Goal: Task Accomplishment & Management: Use online tool/utility

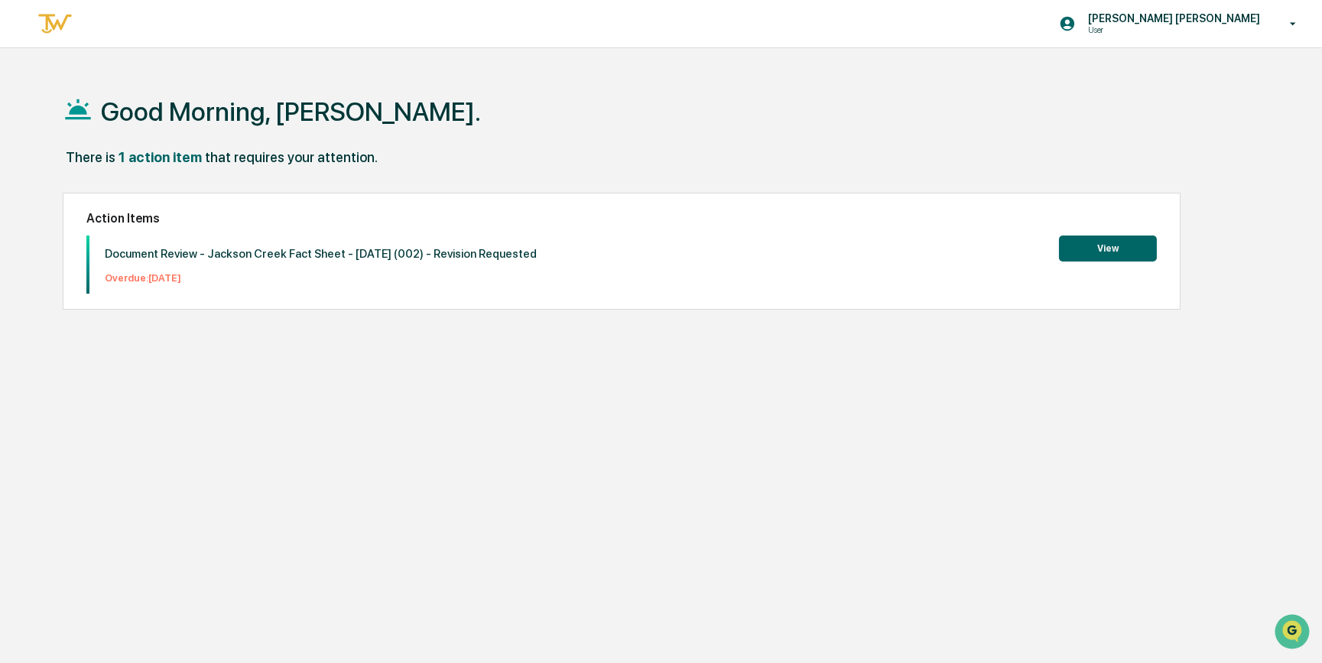
click at [1204, 33] on p "User" at bounding box center [1151, 29] width 150 height 11
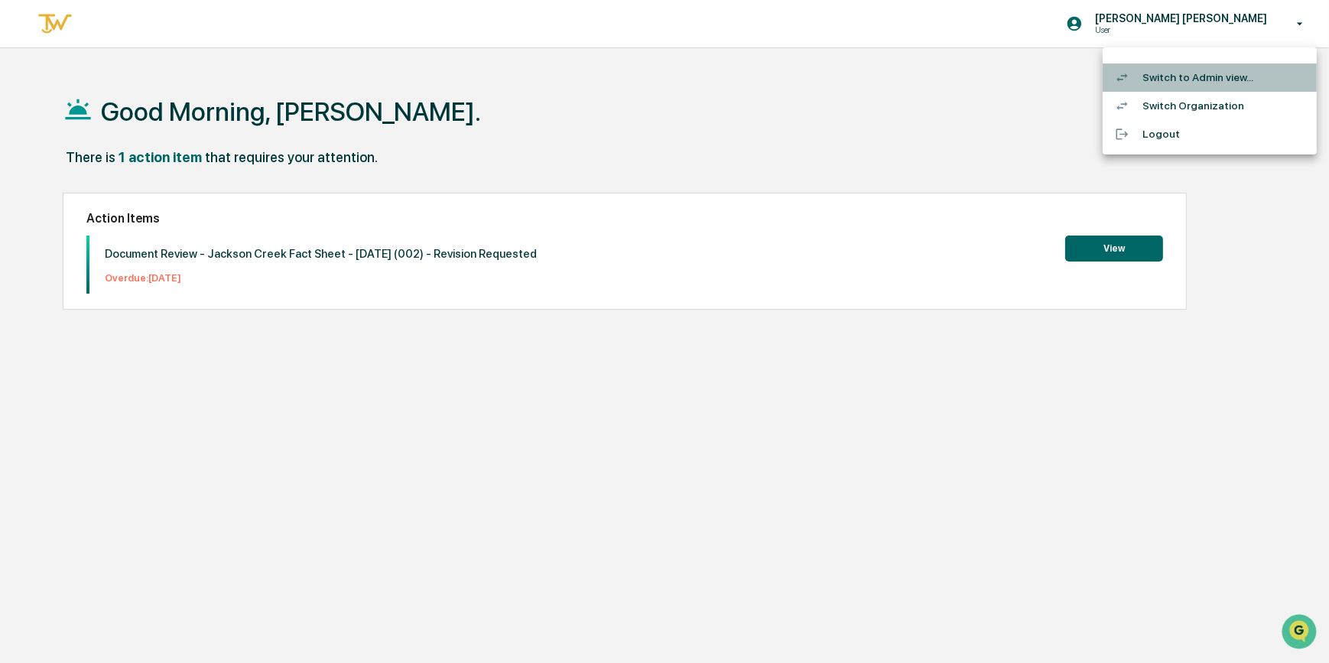
click at [1182, 80] on li "Switch to Admin view..." at bounding box center [1210, 77] width 214 height 28
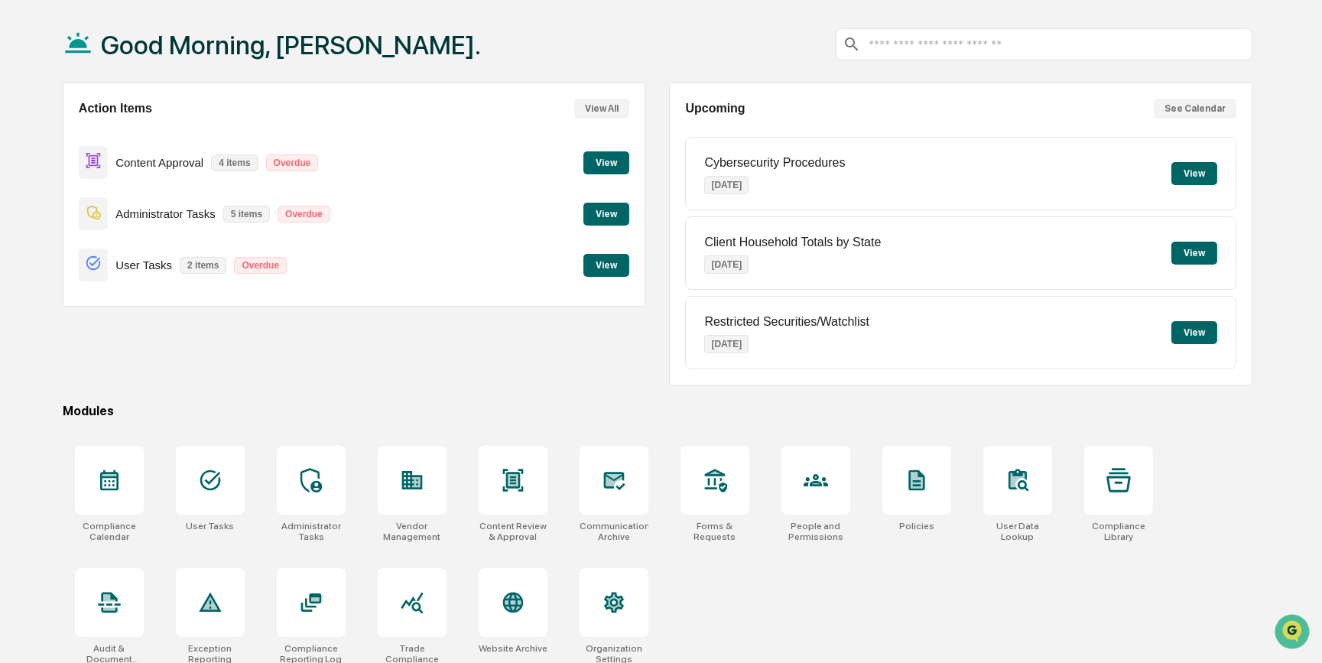
scroll to position [79, 0]
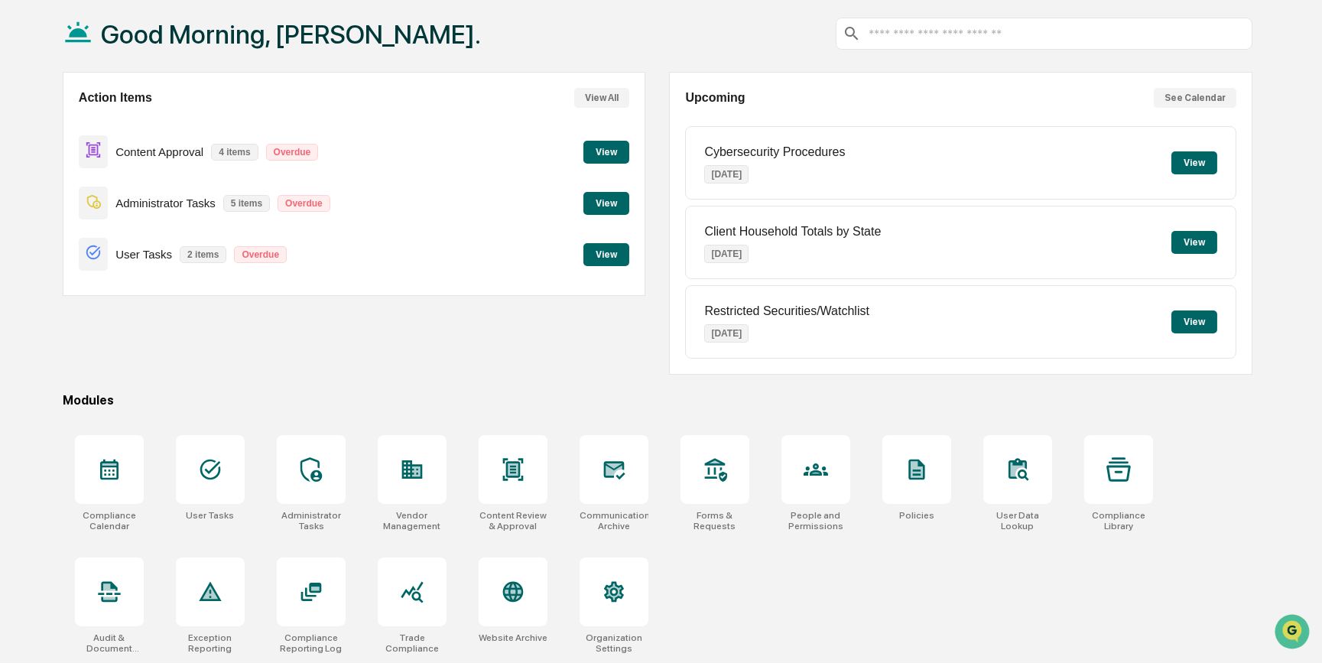
click at [20, 479] on div "Good Morning, Nancy. Action Items View All Content Approval 4 items Overdue Vie…" at bounding box center [661, 328] width 1322 height 667
click at [101, 475] on icon at bounding box center [109, 470] width 18 height 21
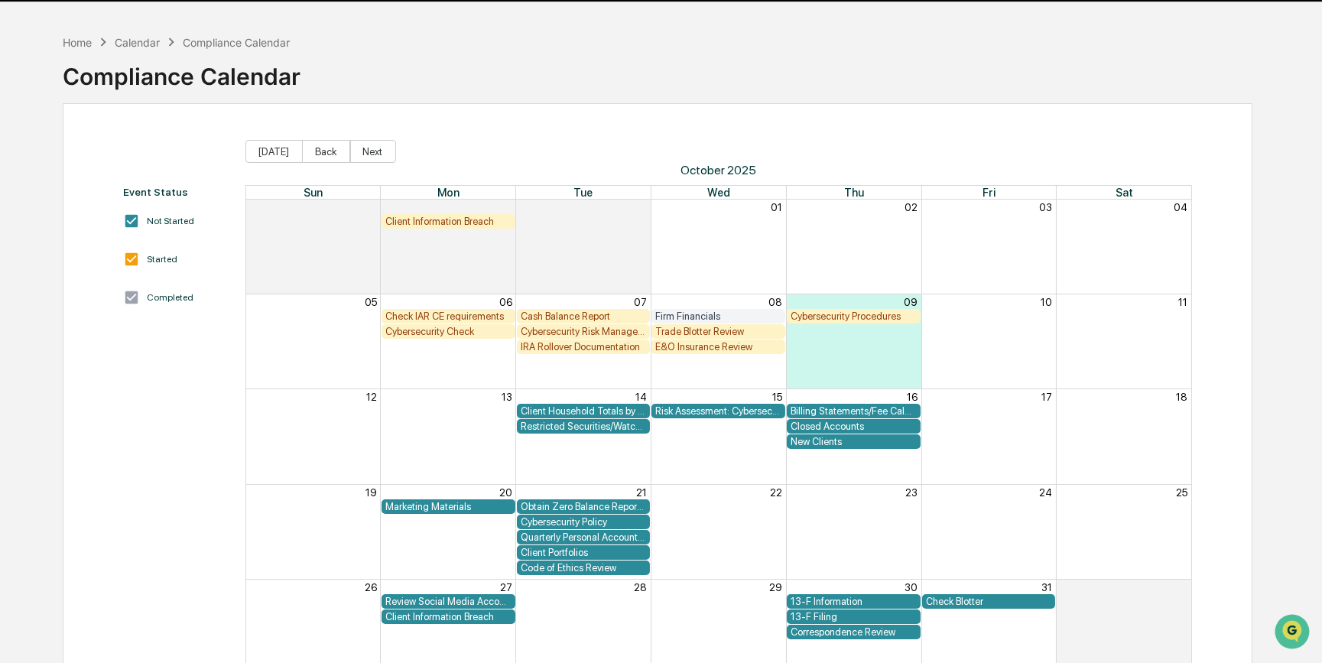
scroll to position [66, 0]
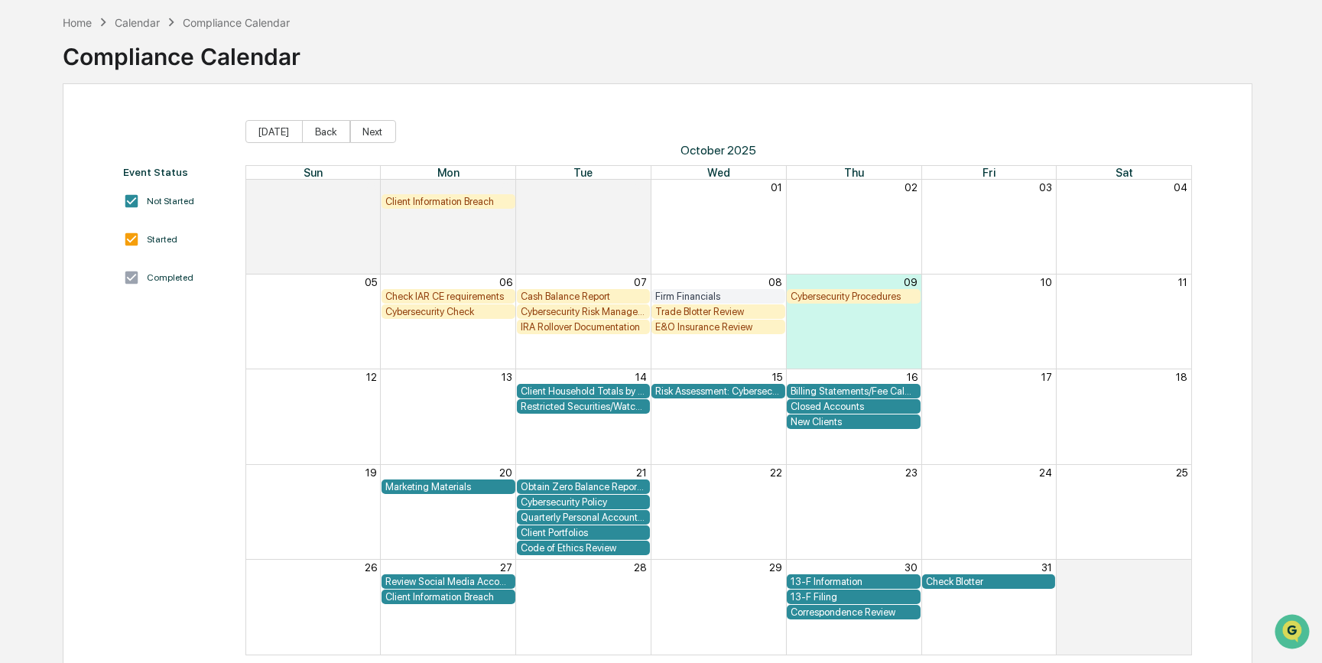
click at [451, 580] on div "Review Social Media Accounts" at bounding box center [448, 581] width 126 height 11
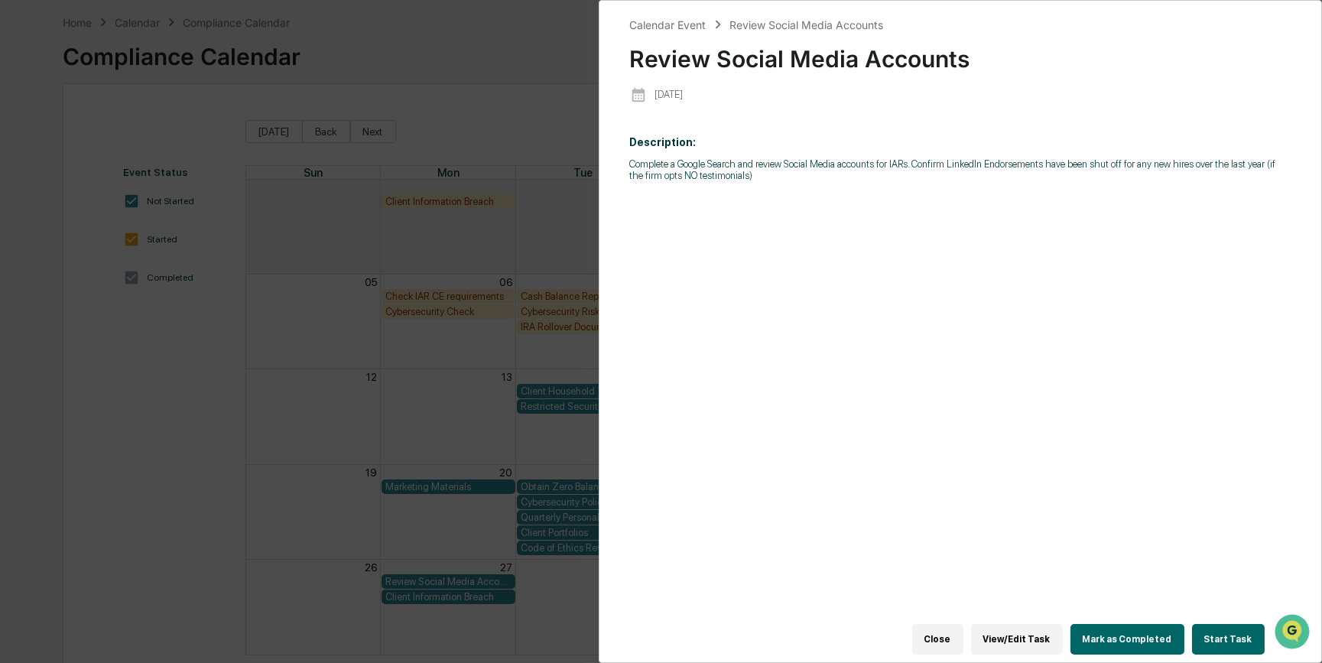
click at [1231, 628] on button "Start Task" at bounding box center [1228, 639] width 73 height 31
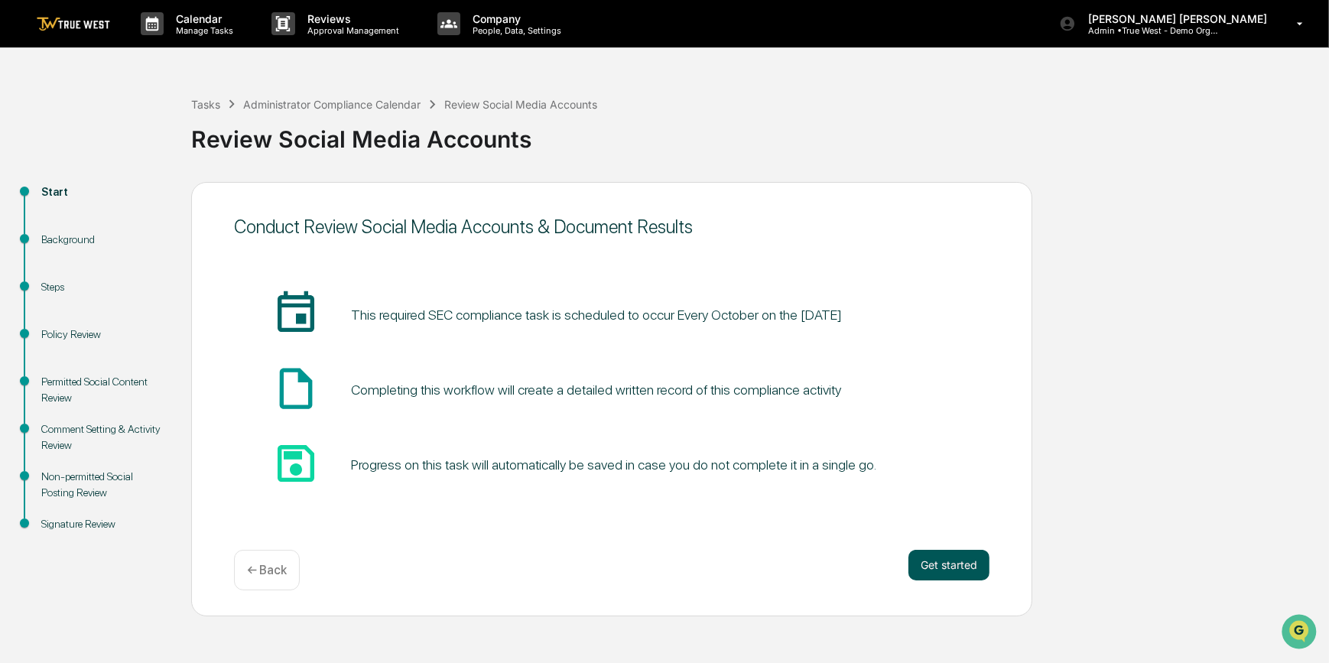
click at [931, 560] on button "Get started" at bounding box center [948, 565] width 81 height 31
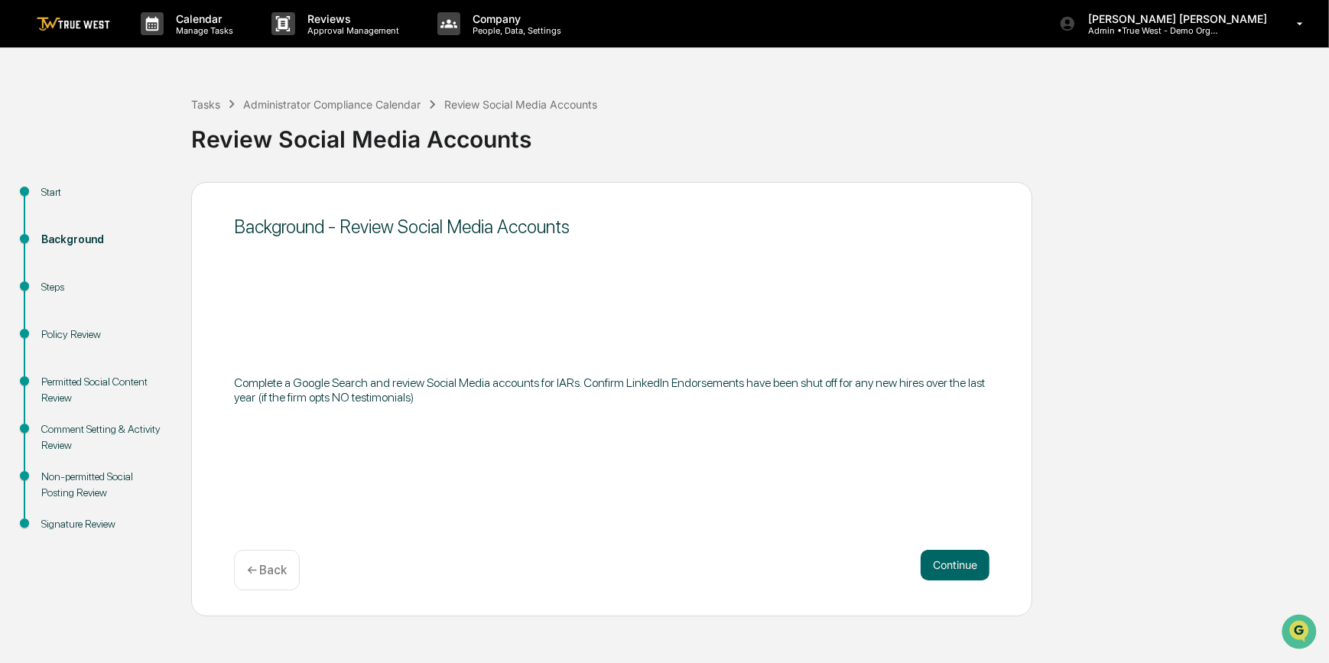
click at [931, 560] on button "Continue" at bounding box center [955, 565] width 69 height 31
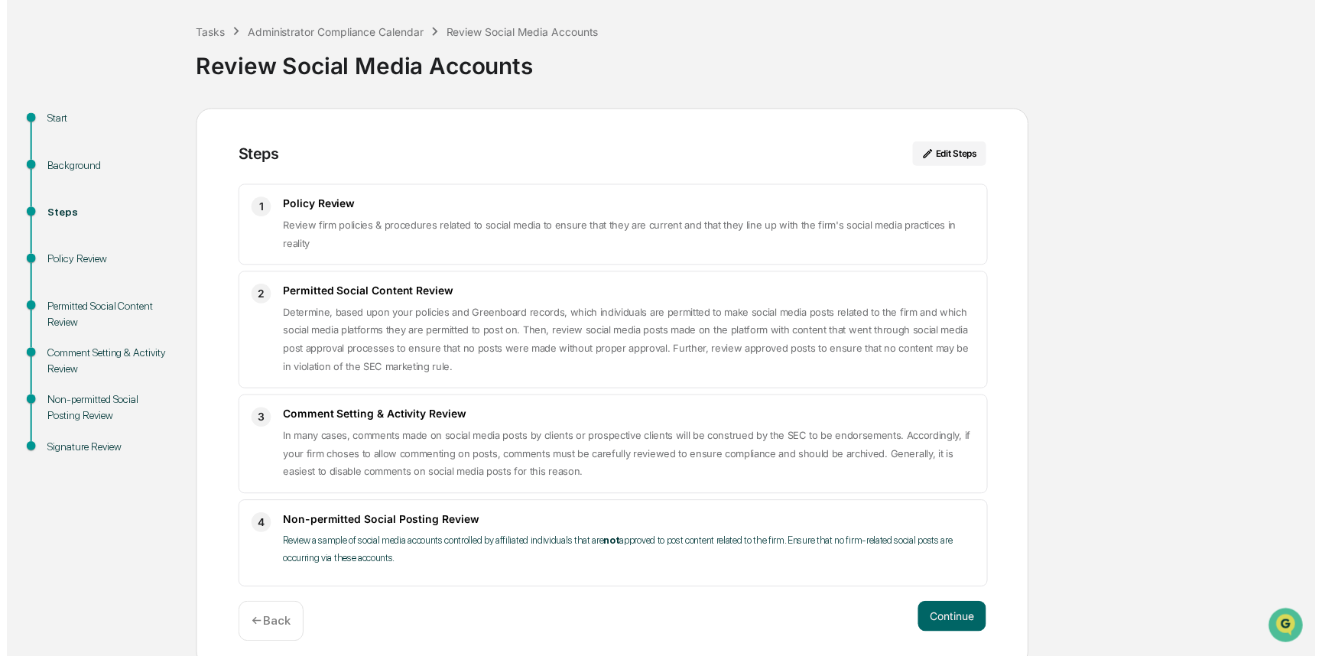
scroll to position [84, 0]
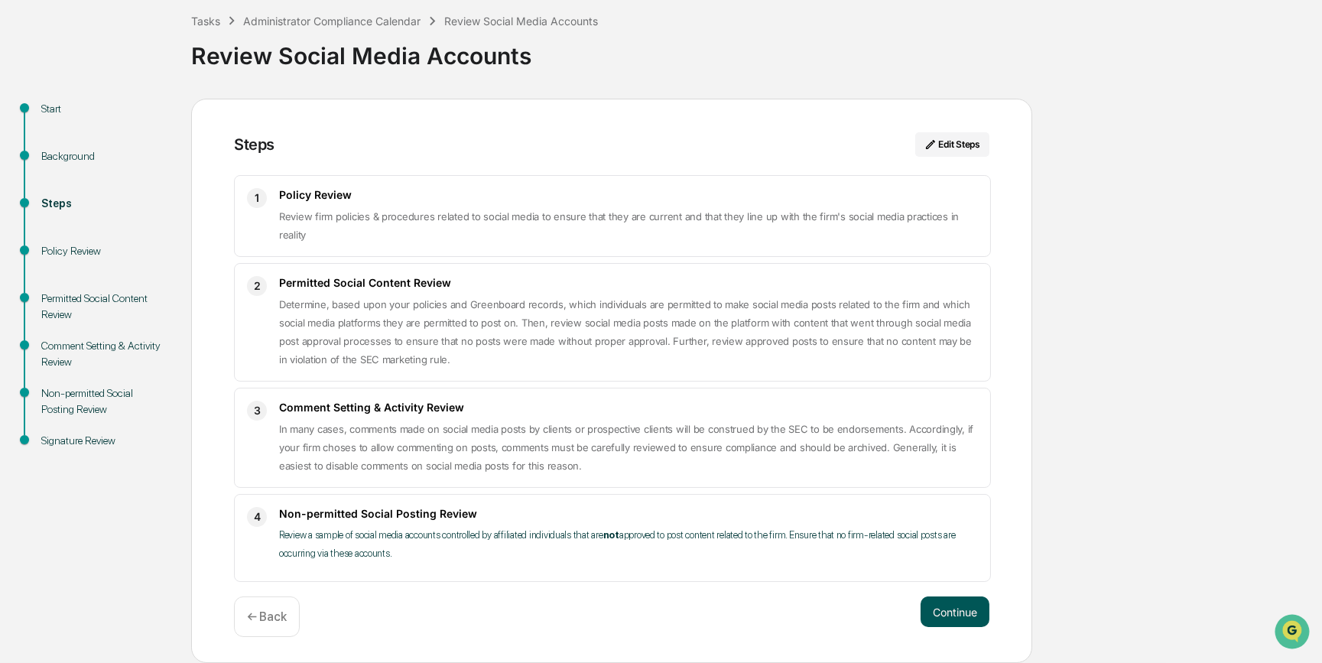
click at [956, 610] on button "Continue" at bounding box center [955, 611] width 69 height 31
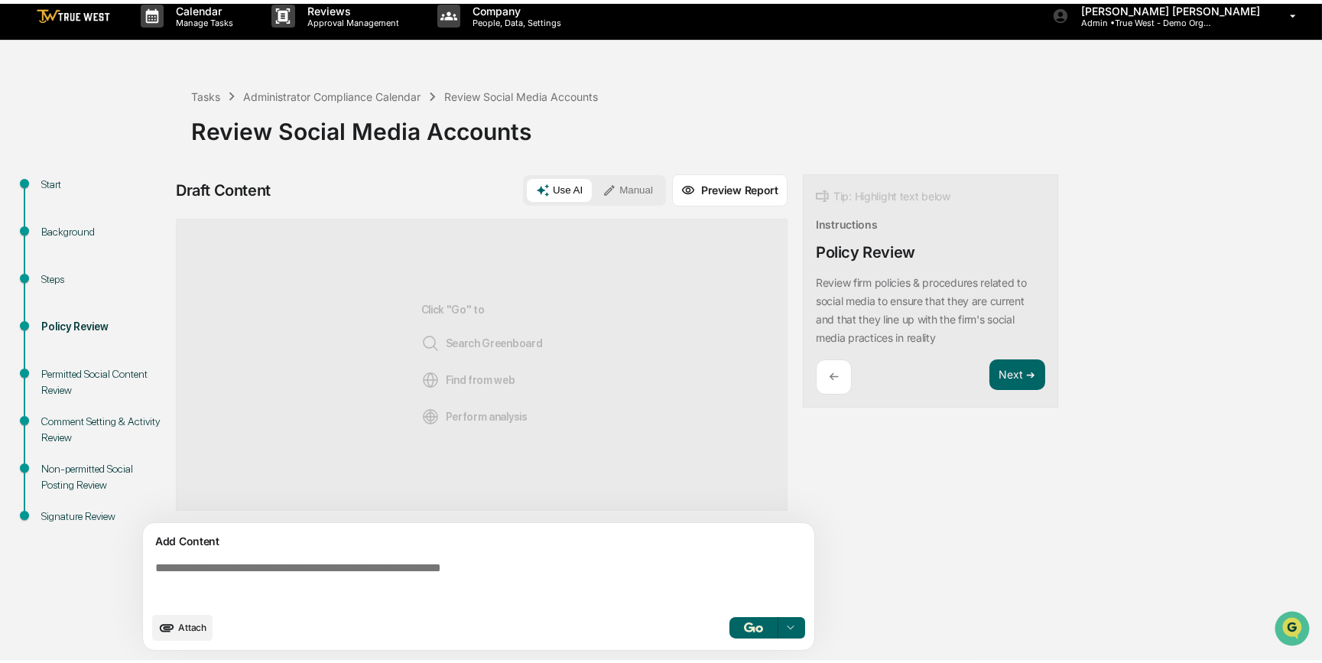
scroll to position [11, 0]
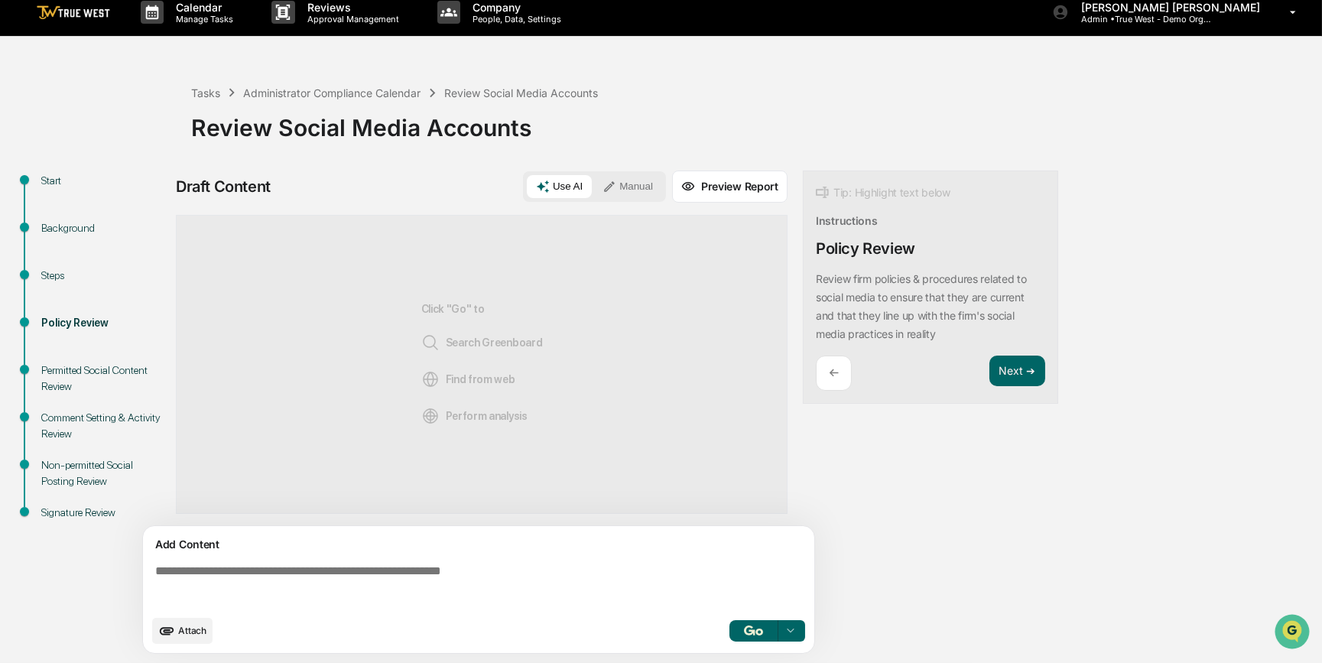
click at [631, 186] on button "Manual" at bounding box center [627, 186] width 69 height 23
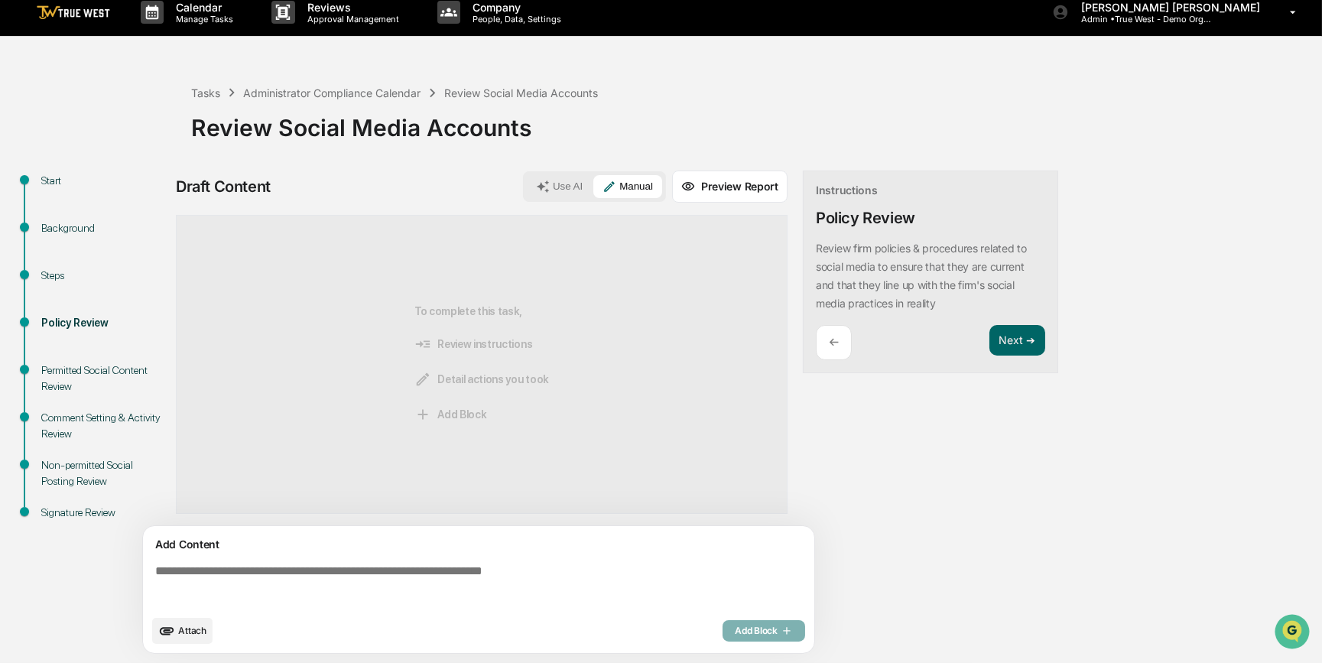
click at [468, 568] on textarea at bounding box center [481, 585] width 665 height 55
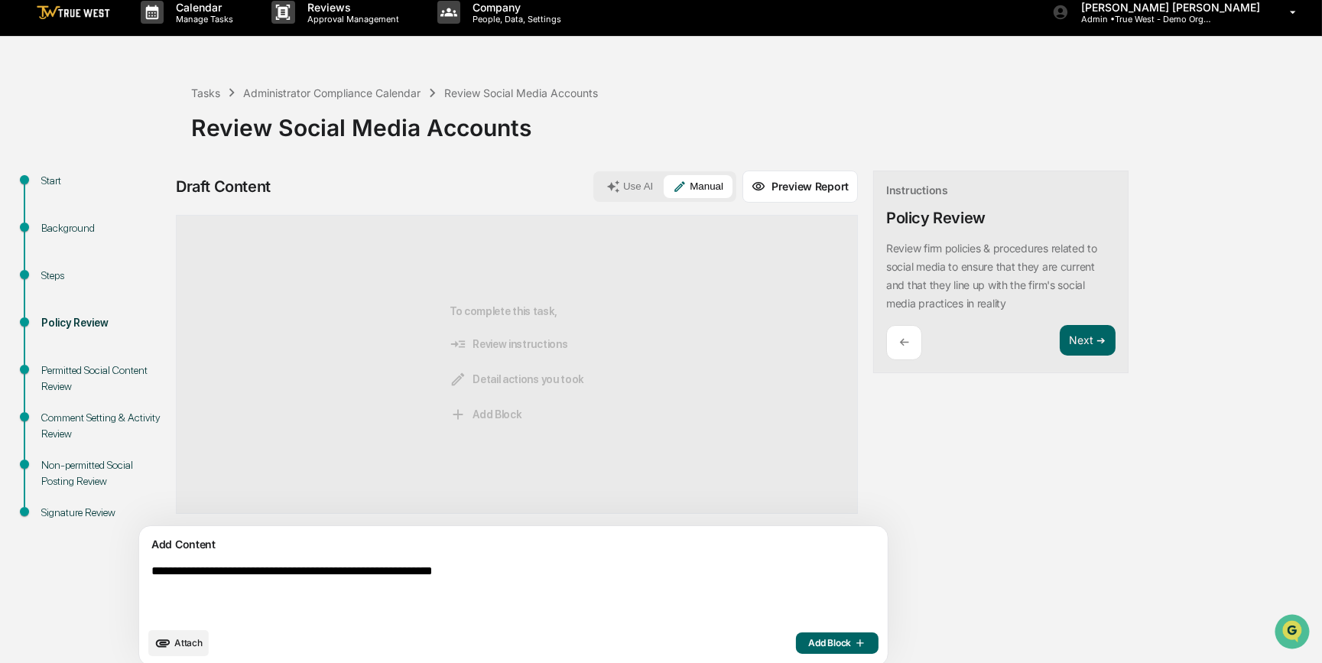
type textarea "**********"
click at [808, 645] on span "Add Block" at bounding box center [837, 643] width 58 height 12
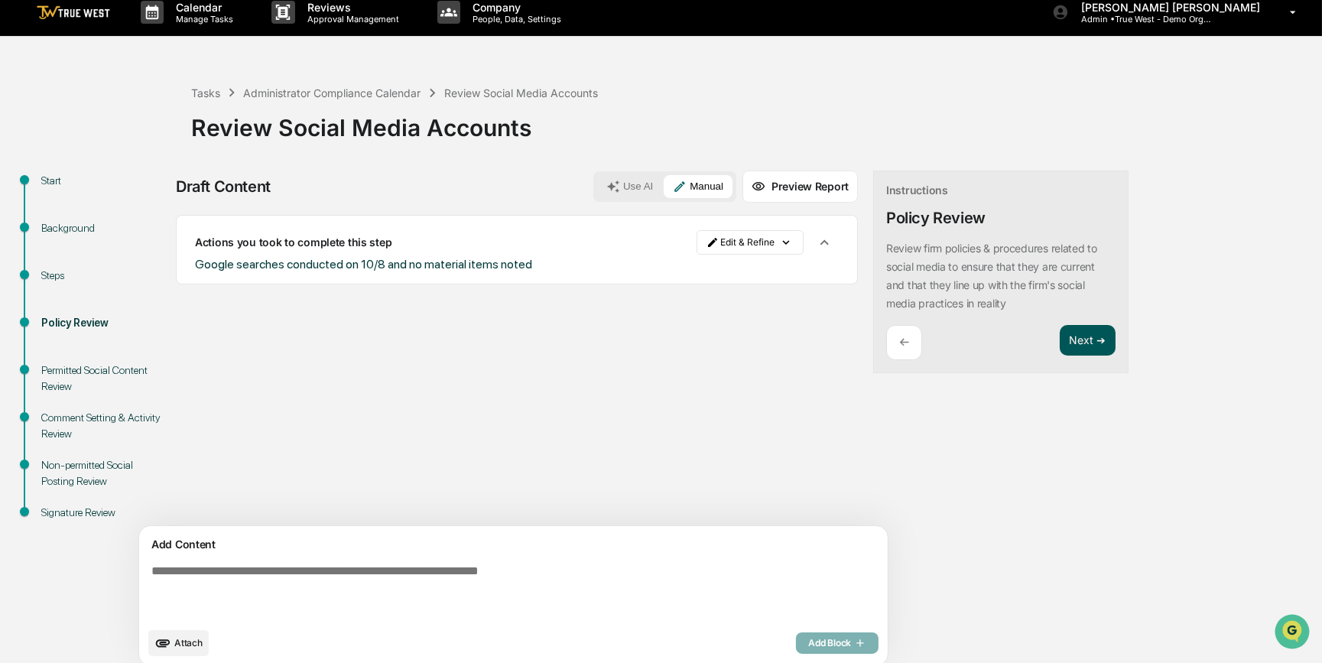
click at [1060, 332] on button "Next ➔" at bounding box center [1088, 340] width 56 height 31
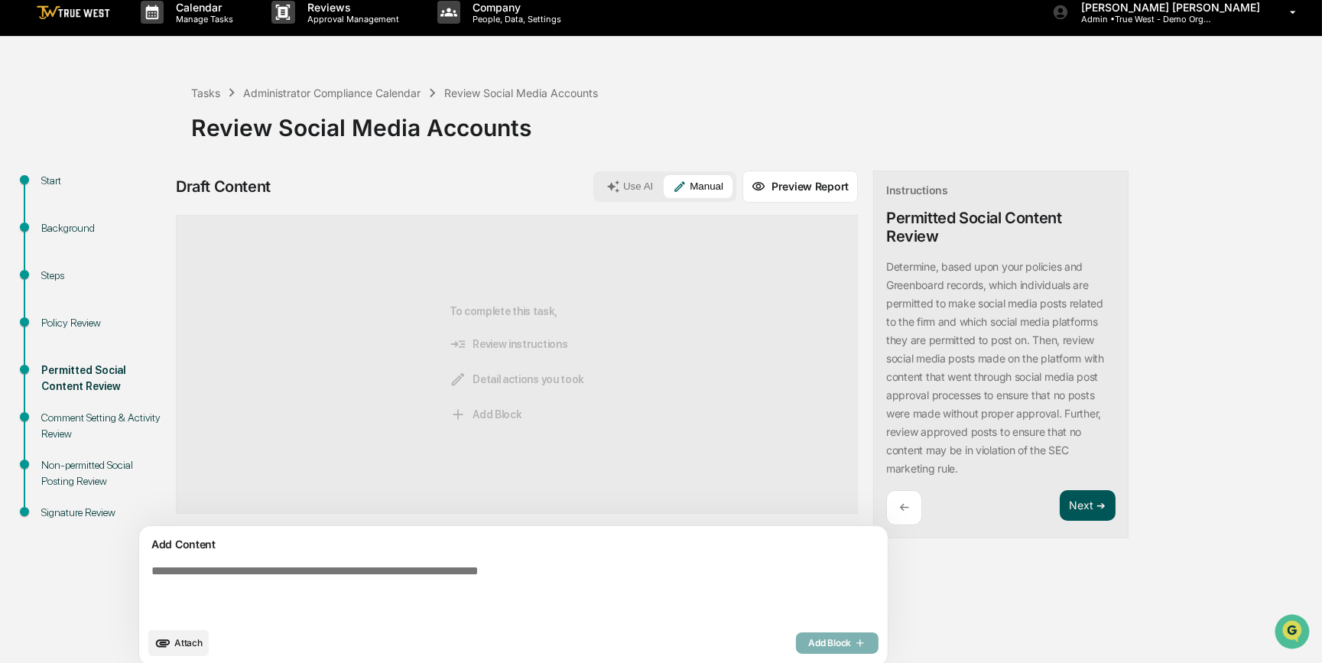
click at [1060, 506] on button "Next ➔" at bounding box center [1088, 505] width 56 height 31
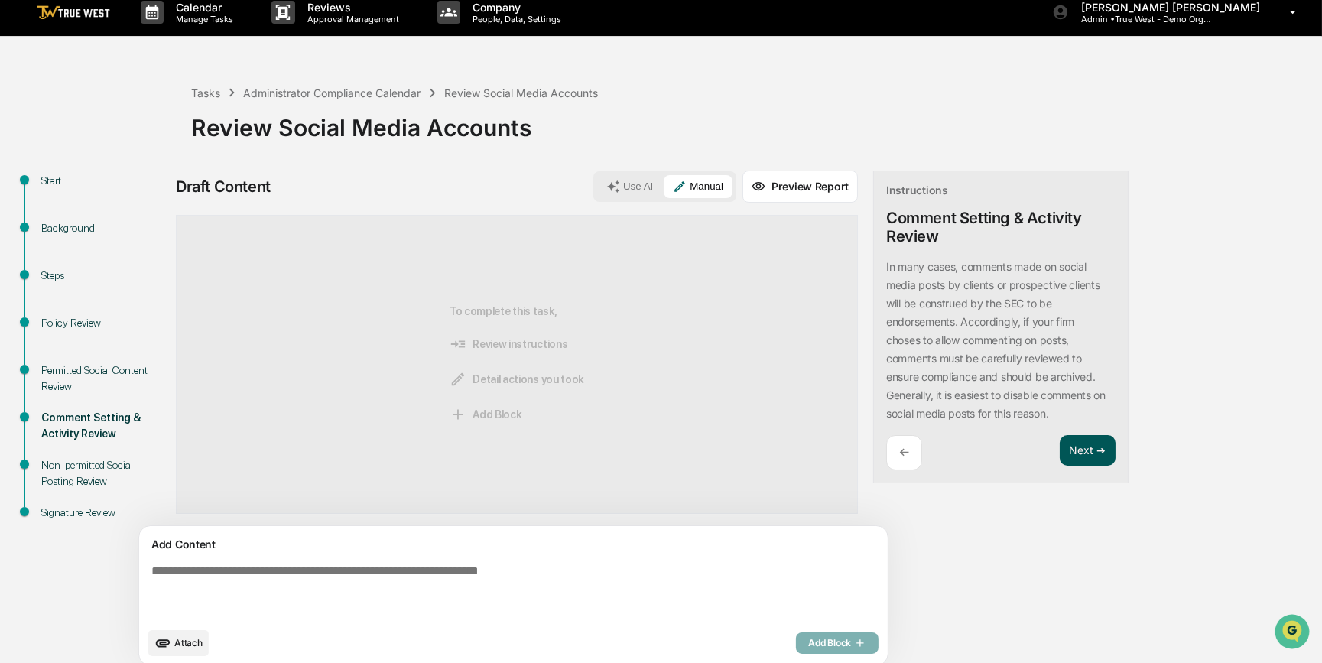
click at [1006, 506] on div "Draft Content Use AI Manual Preview Report Sources To complete this task, Revie…" at bounding box center [604, 422] width 856 height 505
click at [1060, 449] on button "Next ➔" at bounding box center [1088, 450] width 56 height 31
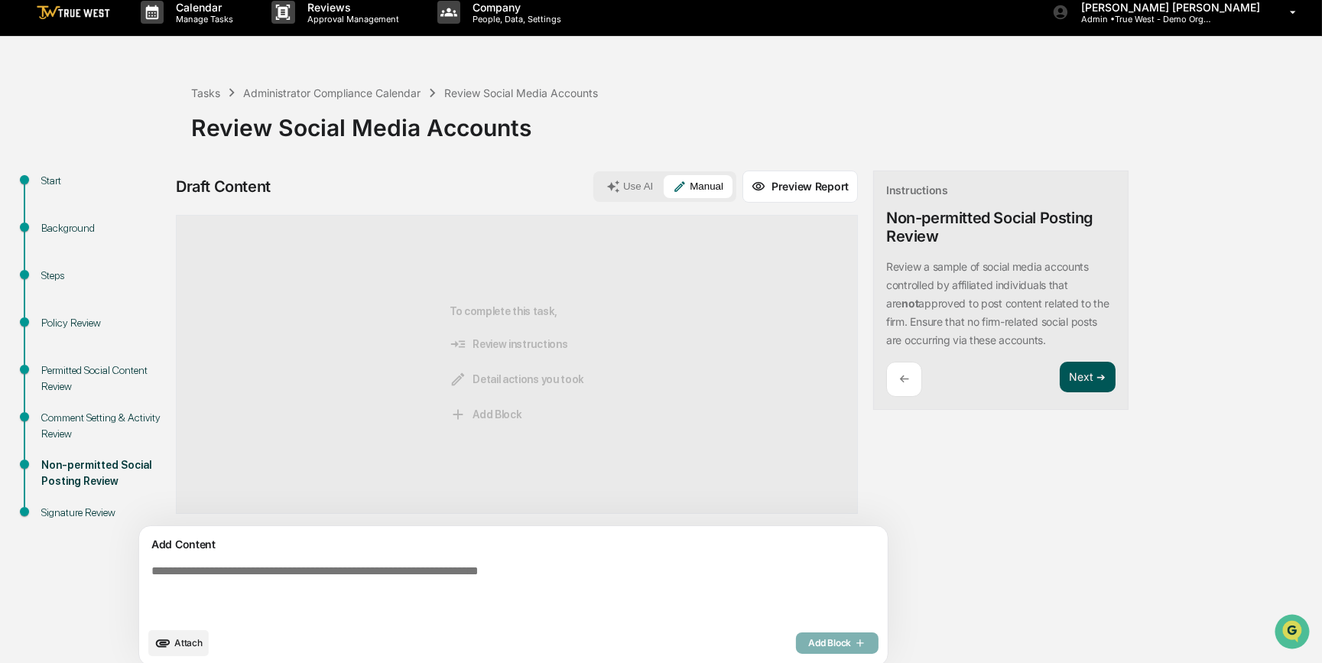
click at [1060, 371] on button "Next ➔" at bounding box center [1088, 377] width 56 height 31
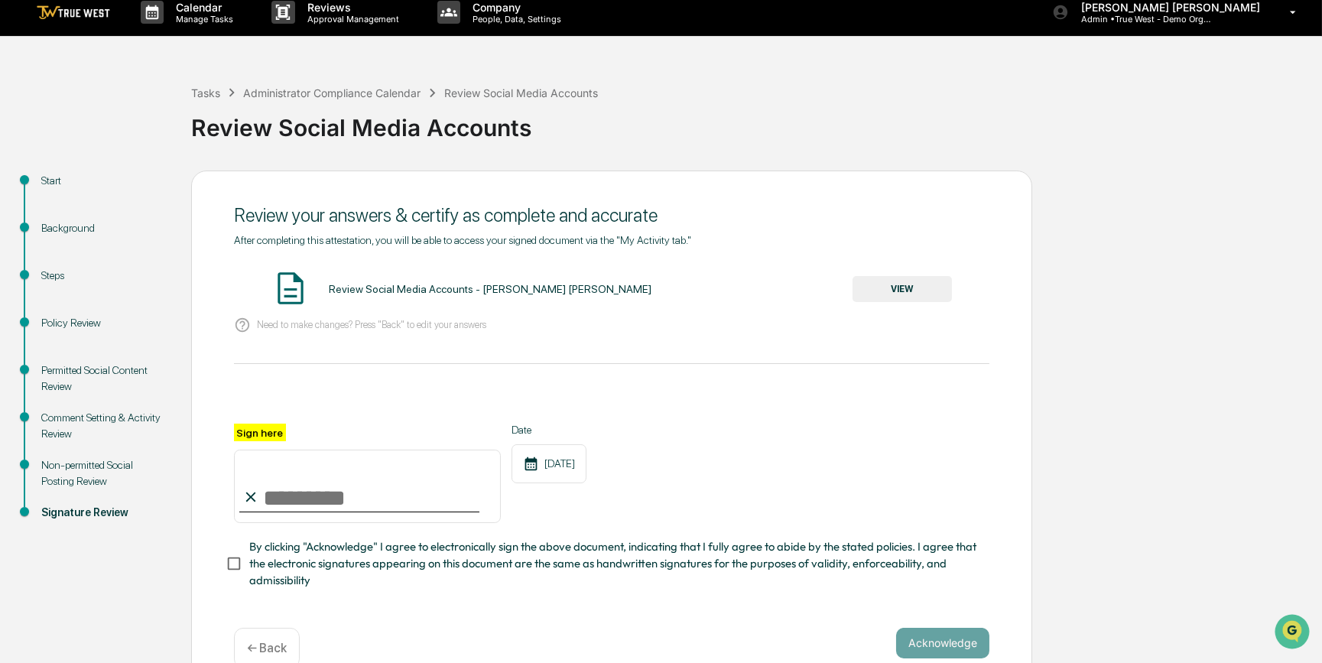
click at [291, 514] on input "Sign here" at bounding box center [367, 486] width 267 height 73
type input "**********"
click at [929, 652] on button "Acknowledge" at bounding box center [942, 643] width 93 height 31
click at [902, 291] on button "VIEW" at bounding box center [901, 289] width 99 height 26
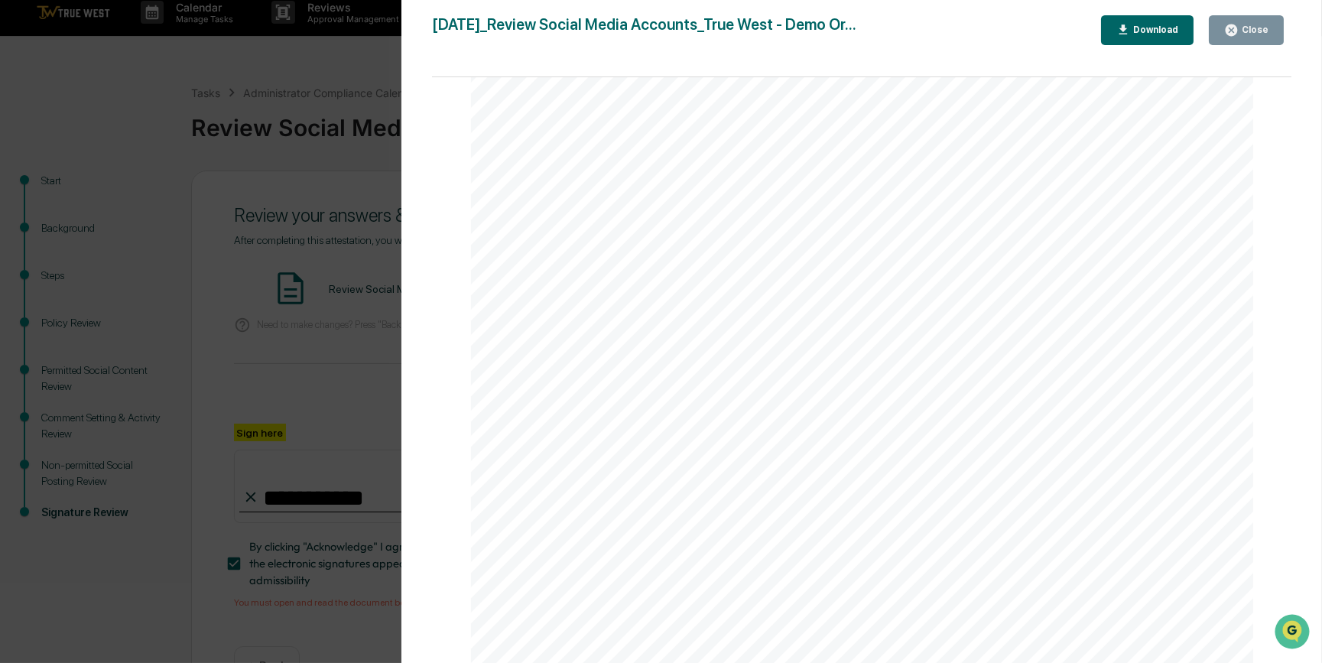
scroll to position [242, 0]
click at [1239, 34] on icon "button" at bounding box center [1231, 30] width 15 height 15
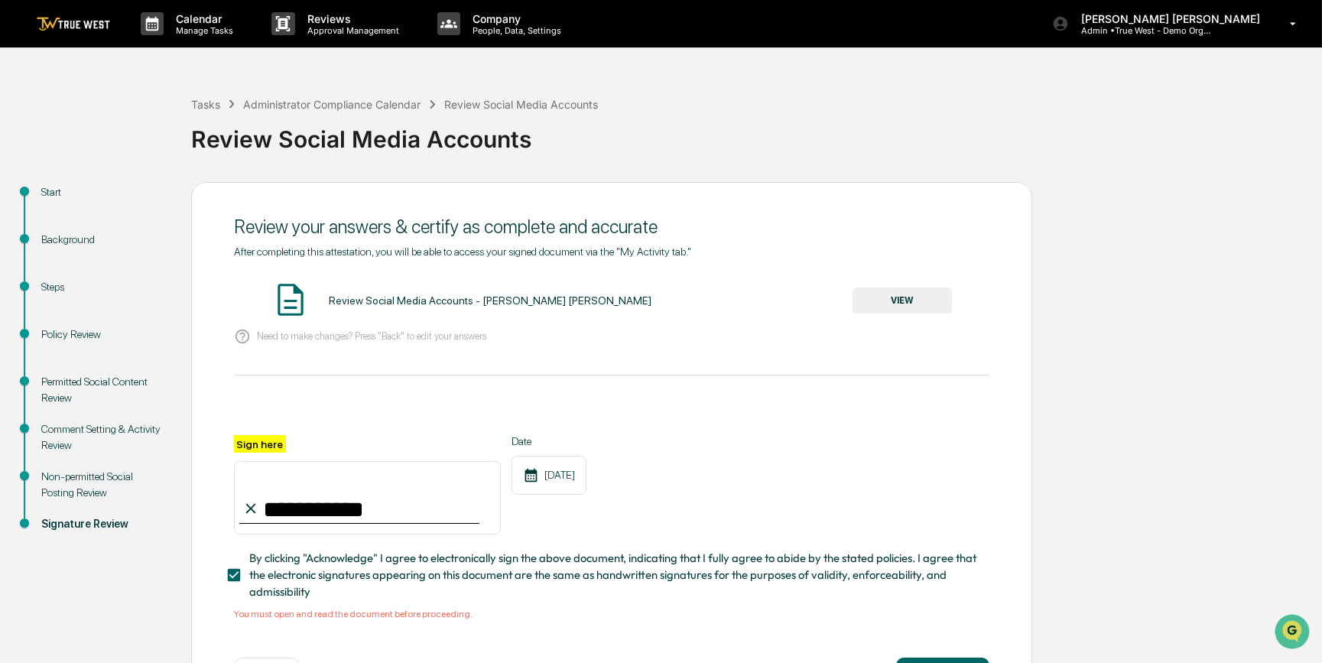
scroll to position [67, 0]
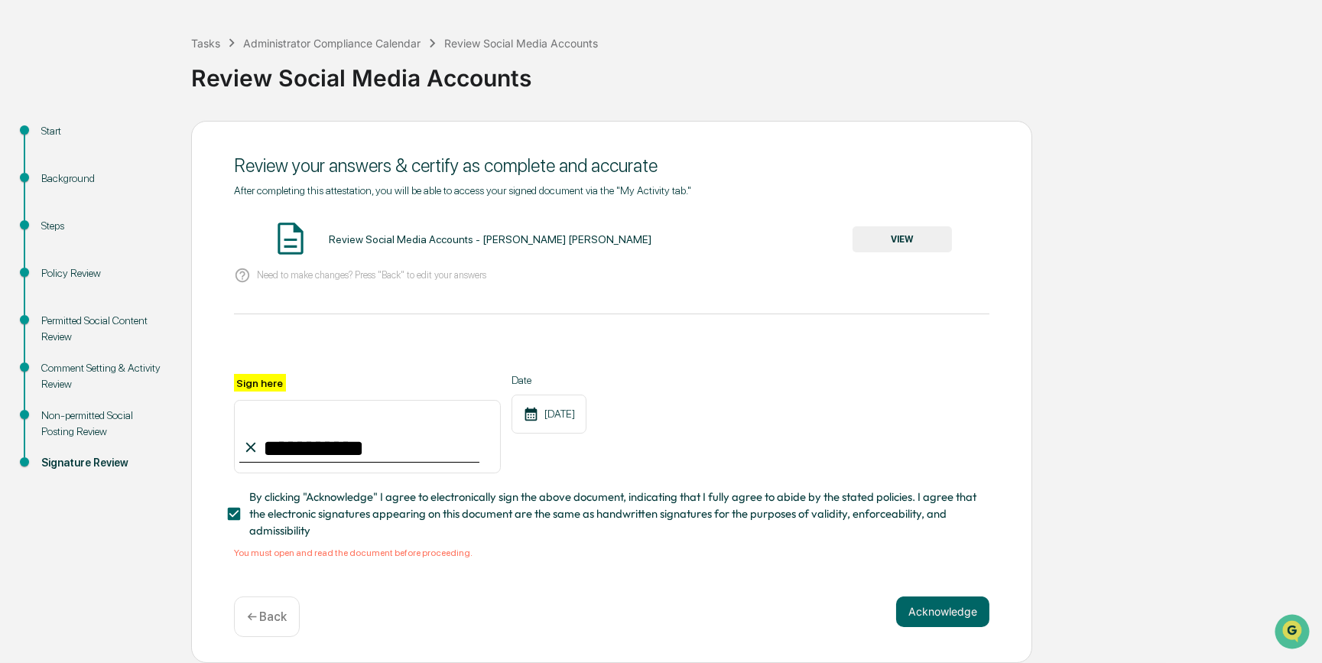
click at [1318, 24] on div "**********" at bounding box center [661, 336] width 1322 height 651
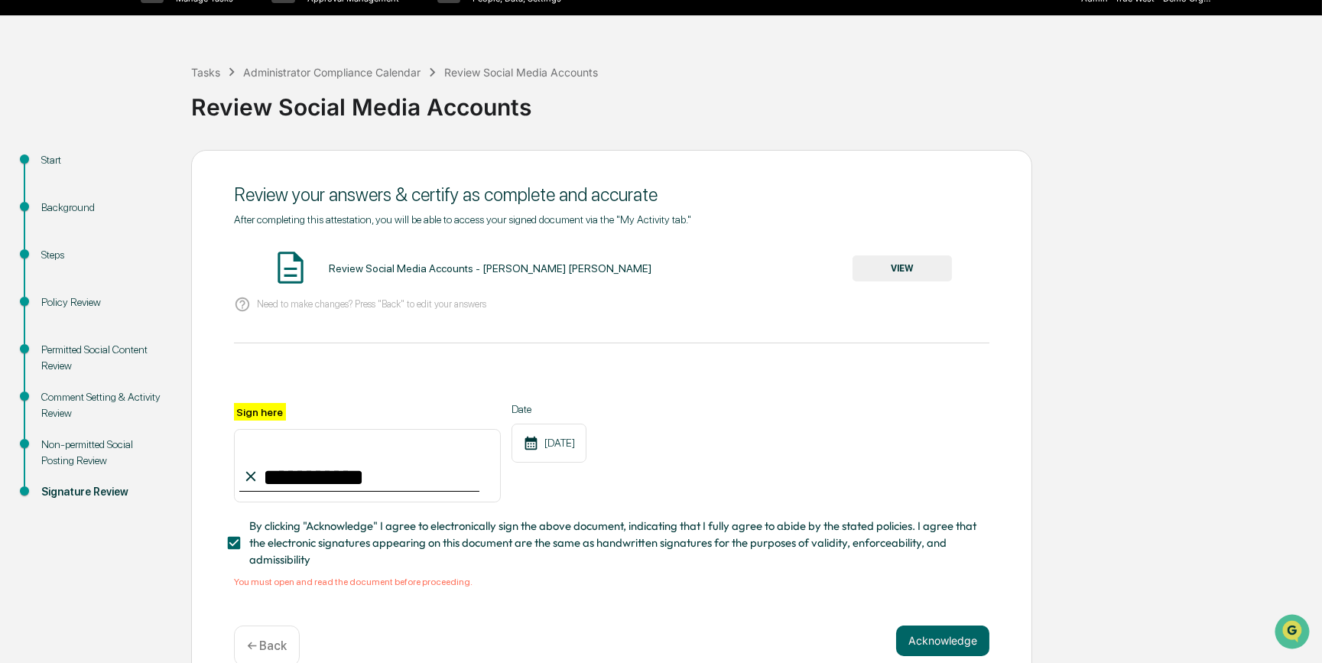
scroll to position [0, 0]
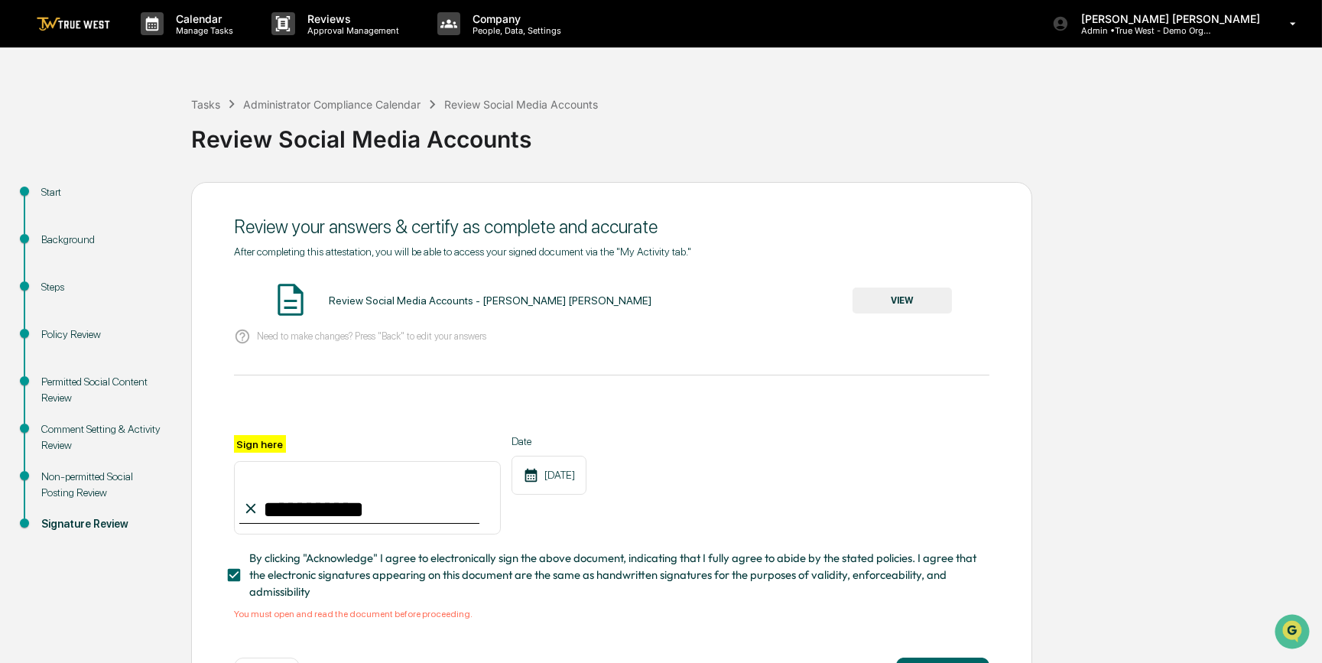
click at [61, 27] on img at bounding box center [73, 24] width 73 height 15
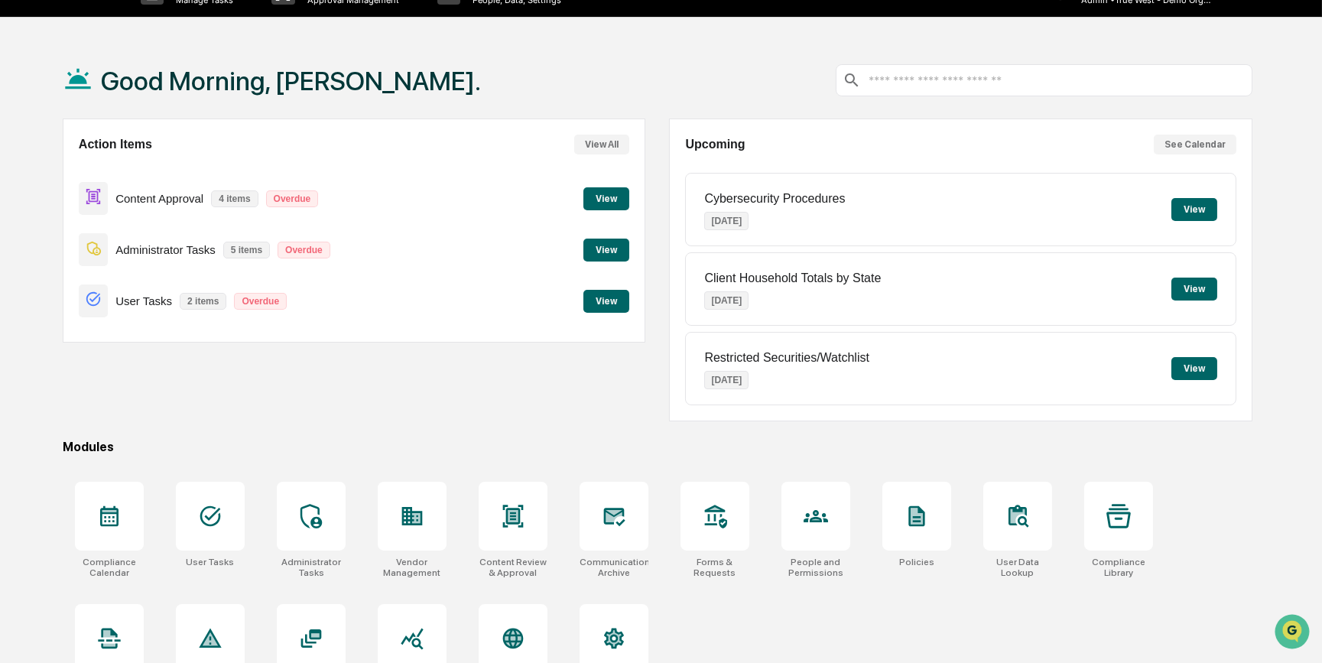
scroll to position [79, 0]
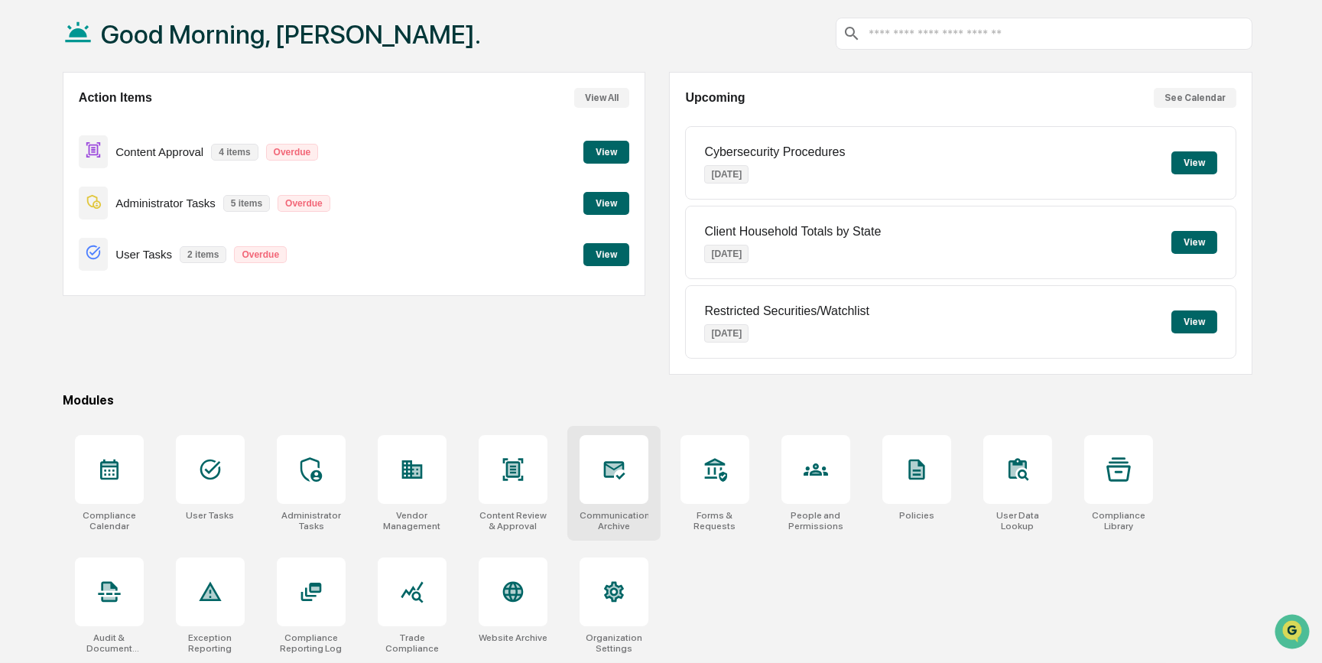
click at [621, 497] on div at bounding box center [614, 469] width 69 height 69
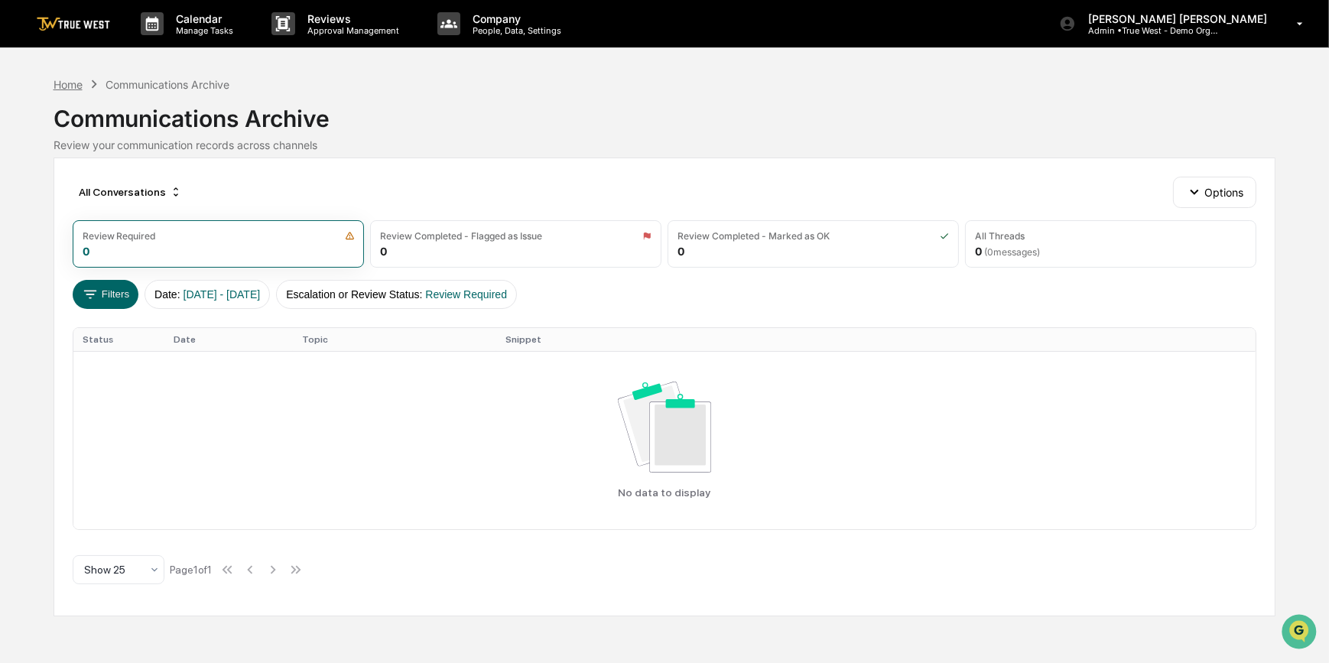
click at [65, 86] on div "Home" at bounding box center [68, 84] width 29 height 13
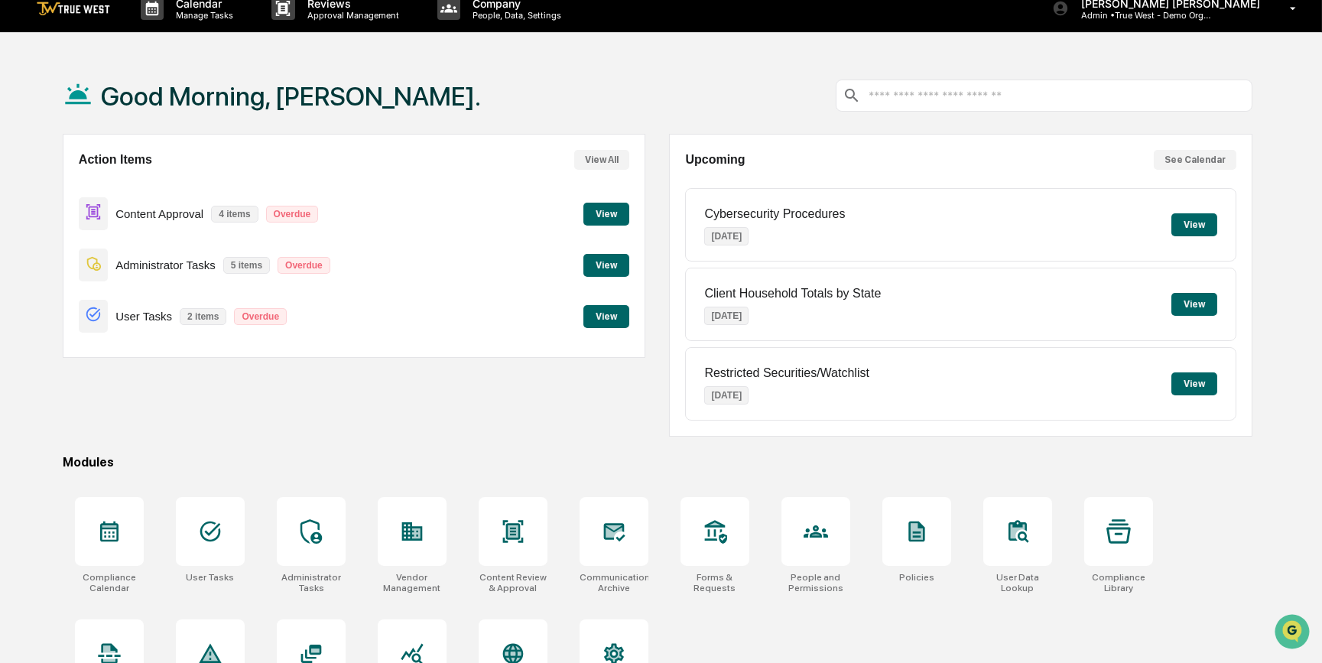
scroll to position [79, 0]
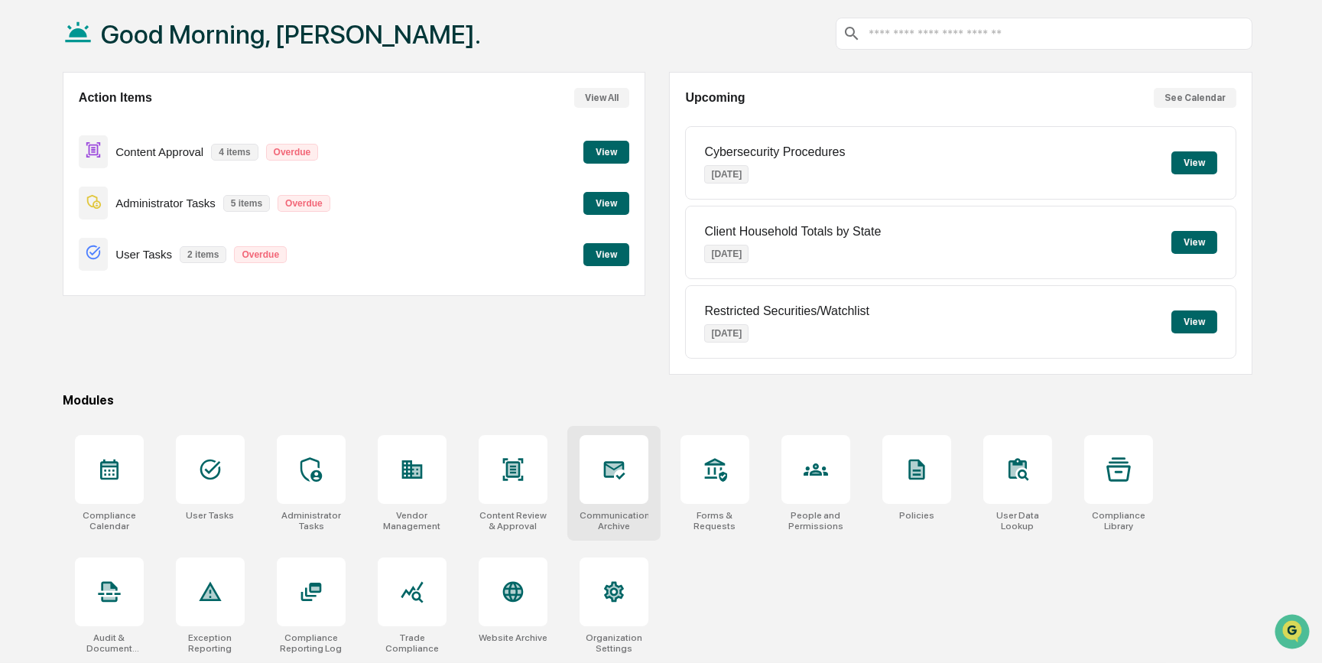
click at [604, 469] on icon at bounding box center [614, 470] width 21 height 18
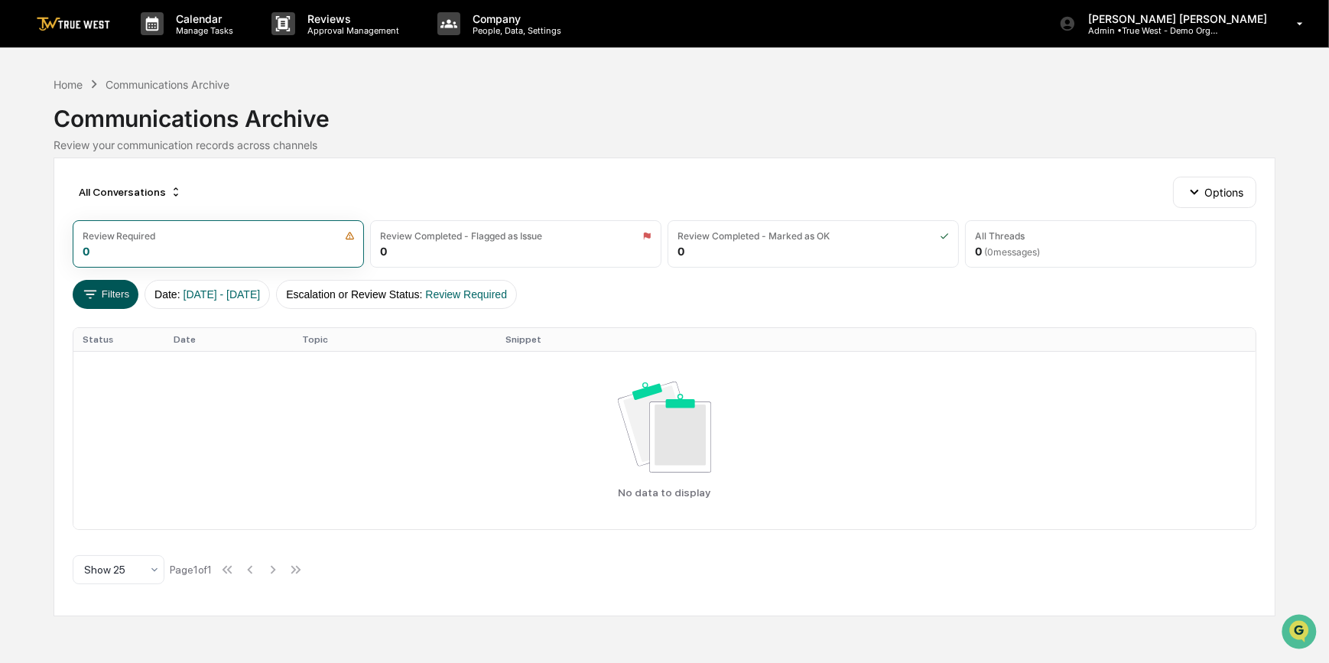
click at [106, 297] on button "Filters" at bounding box center [106, 294] width 67 height 29
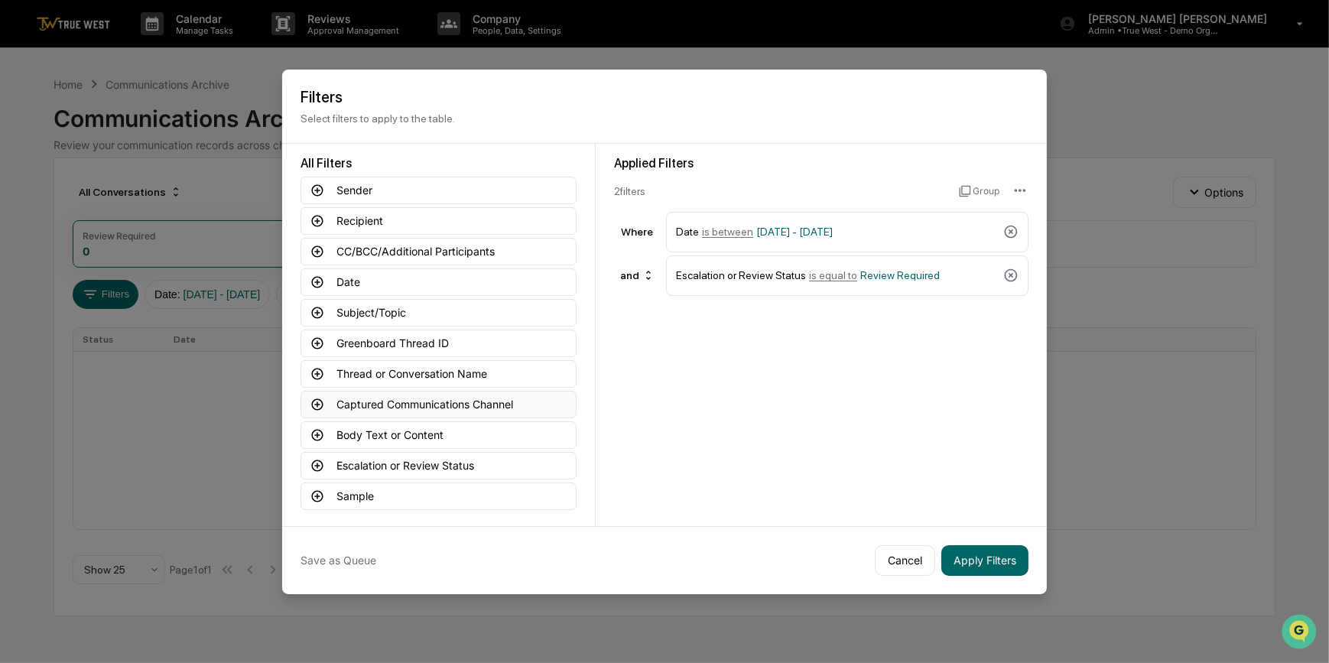
click at [310, 398] on icon at bounding box center [317, 405] width 14 height 14
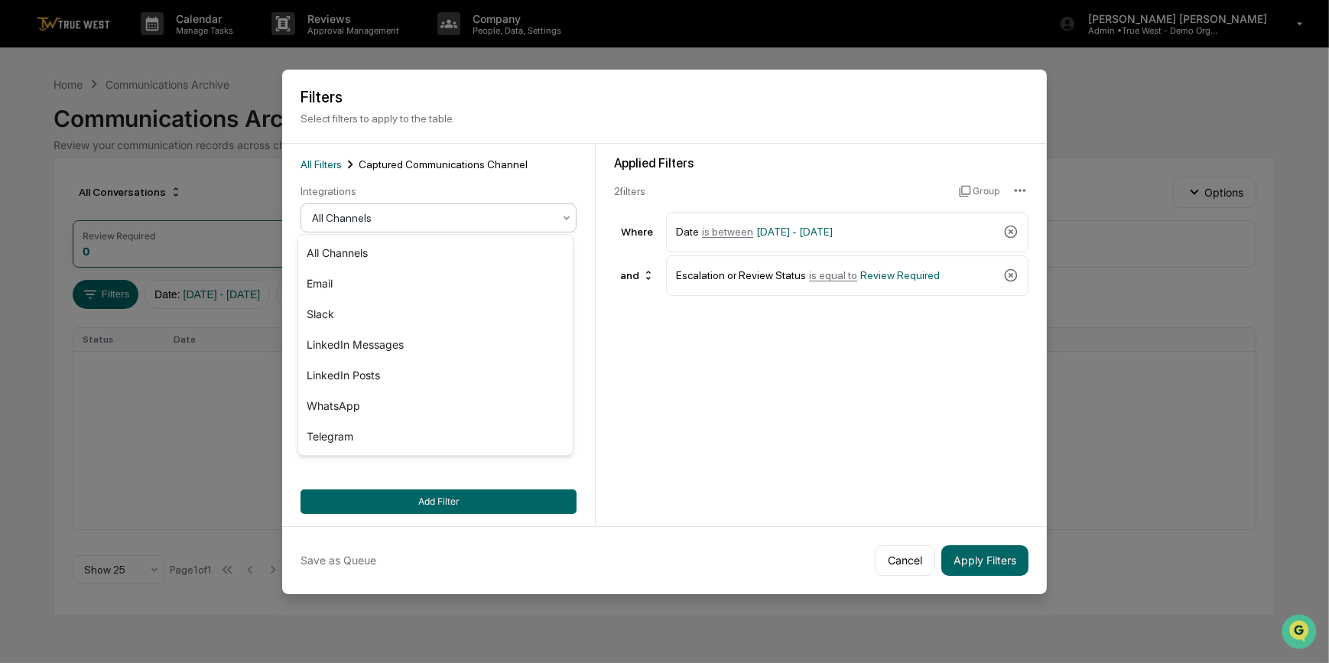
click at [456, 222] on div at bounding box center [432, 217] width 241 height 15
click at [906, 550] on button "Cancel" at bounding box center [905, 560] width 60 height 31
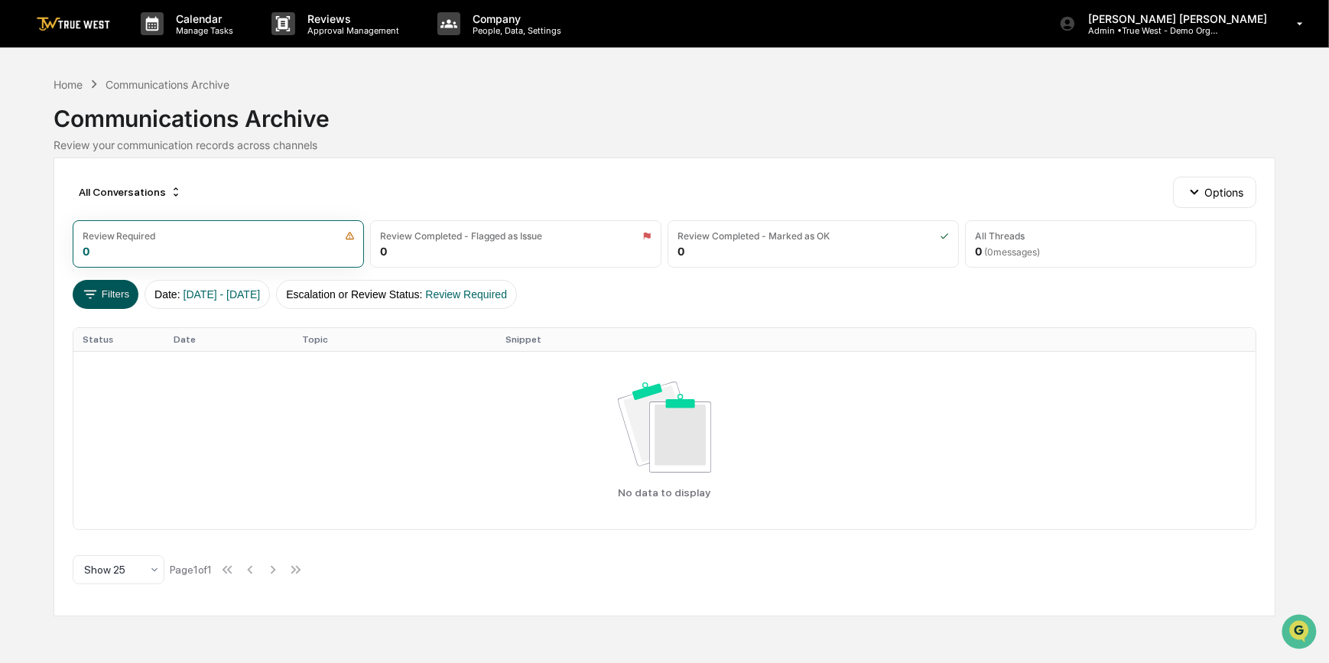
click at [108, 301] on button "Filters" at bounding box center [106, 294] width 67 height 29
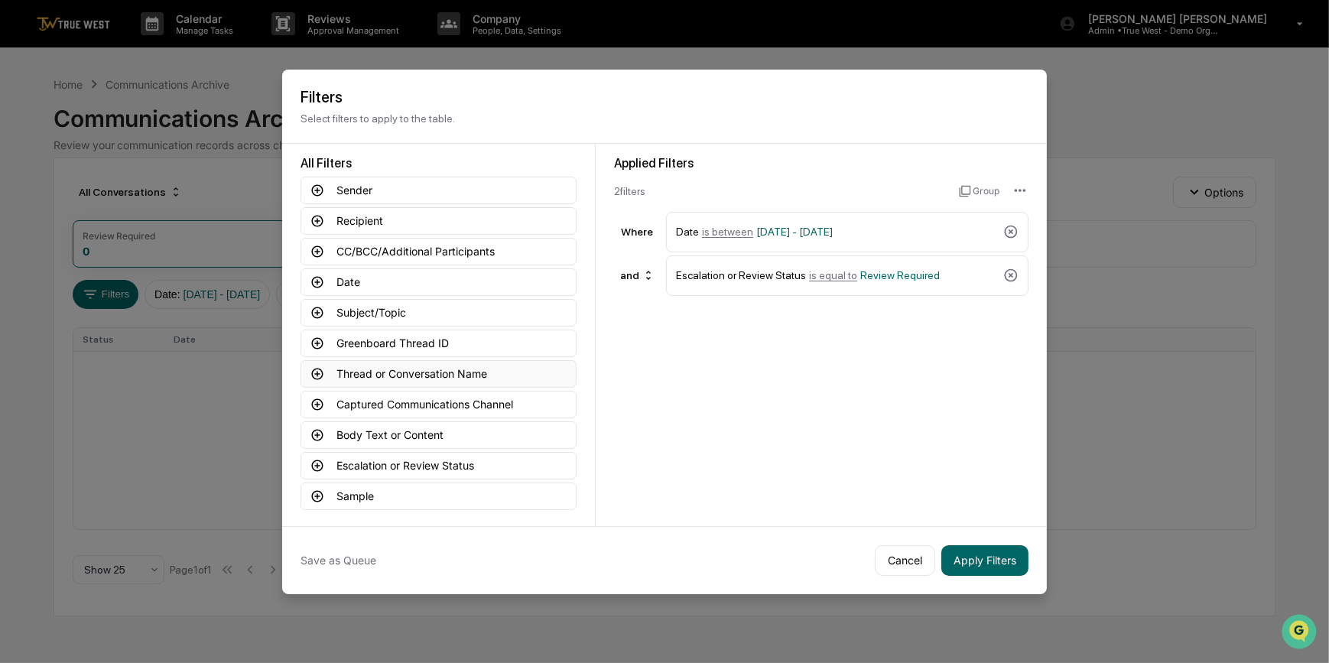
click at [312, 368] on icon at bounding box center [317, 373] width 11 height 11
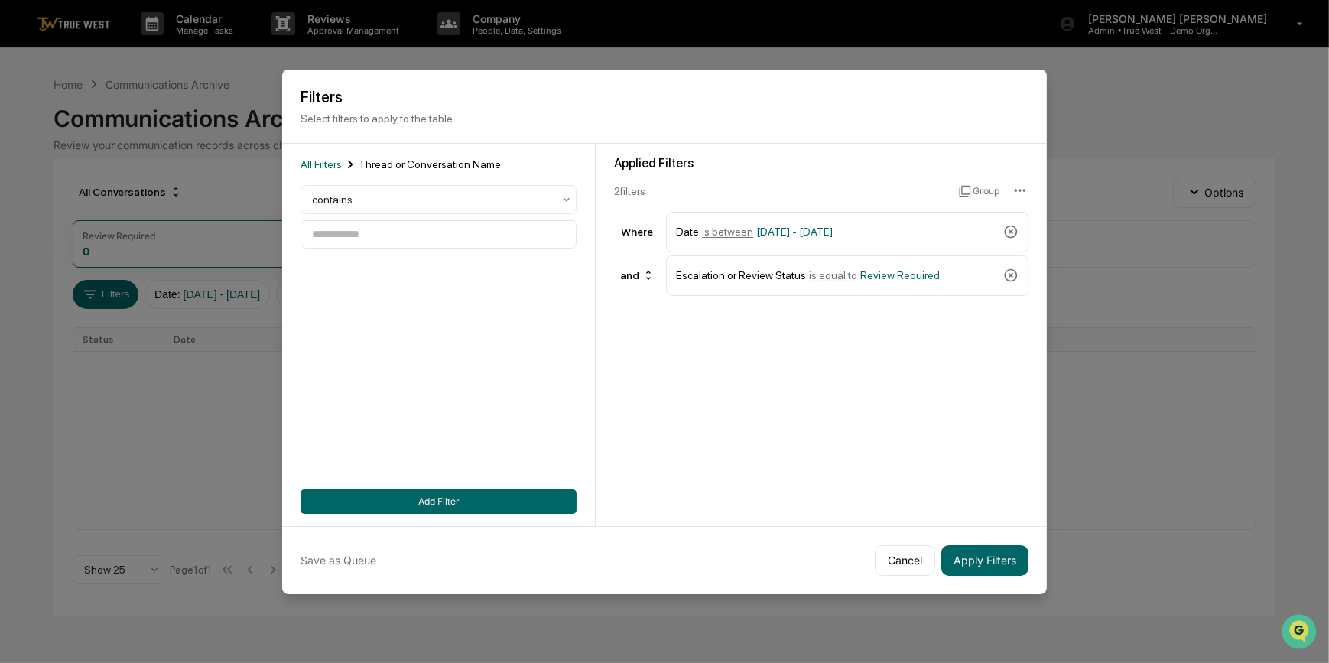
click at [889, 555] on button "Cancel" at bounding box center [905, 560] width 60 height 31
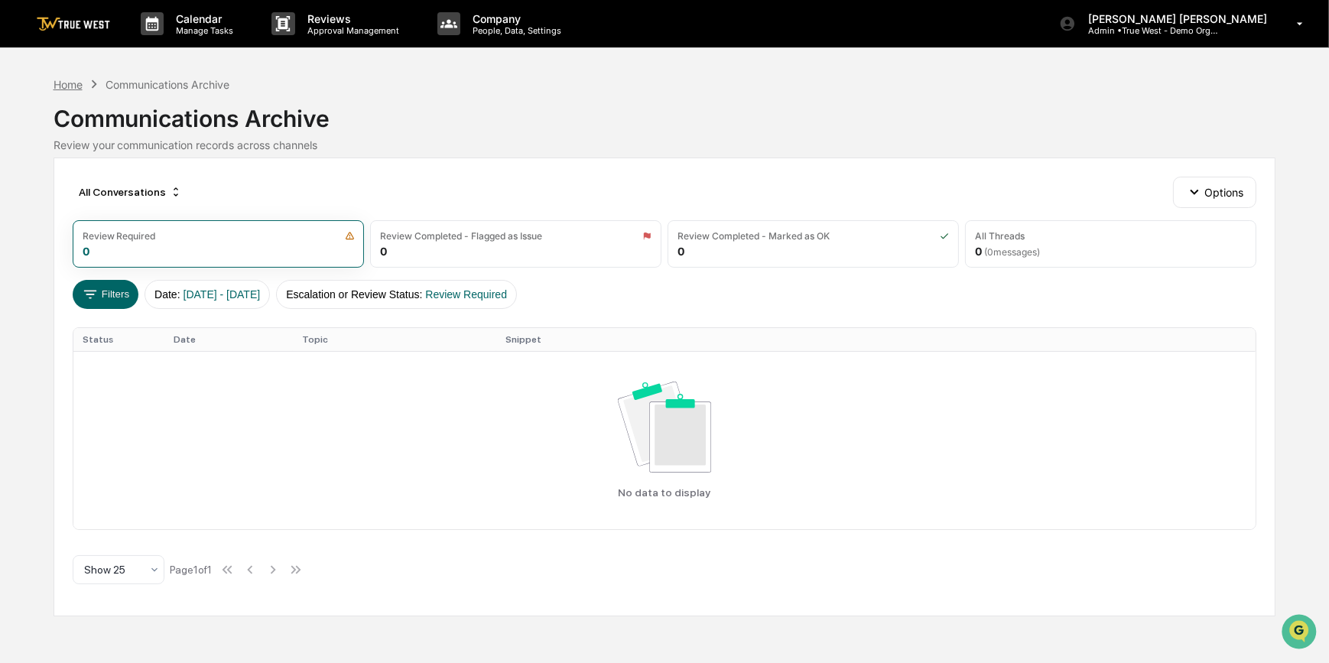
click at [59, 78] on div "Home" at bounding box center [68, 84] width 29 height 13
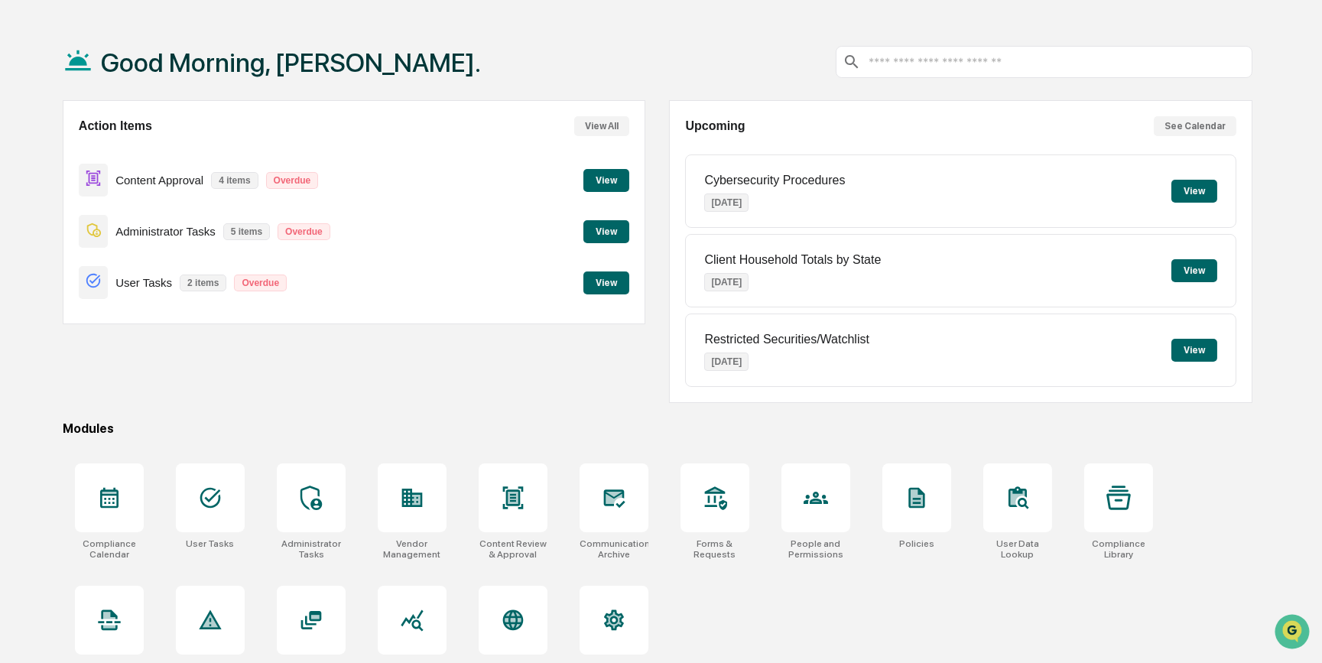
scroll to position [79, 0]
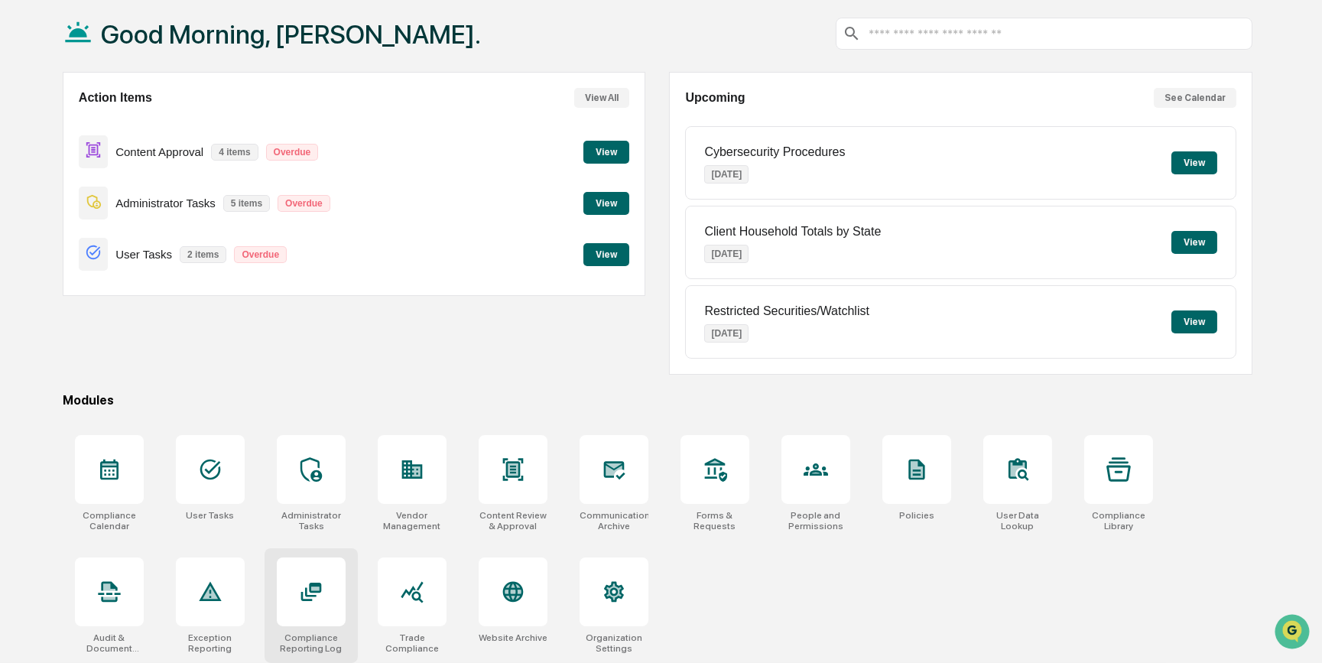
click at [304, 599] on icon at bounding box center [311, 592] width 21 height 18
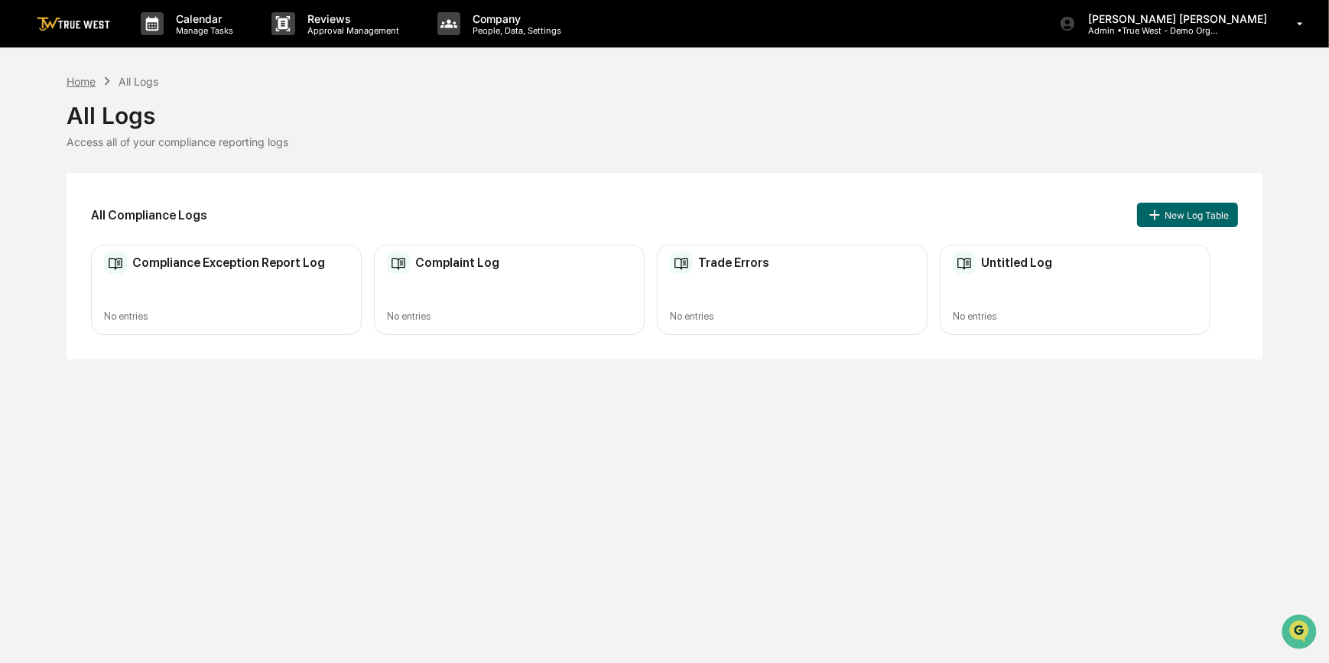
click at [86, 80] on div "Home" at bounding box center [81, 81] width 29 height 13
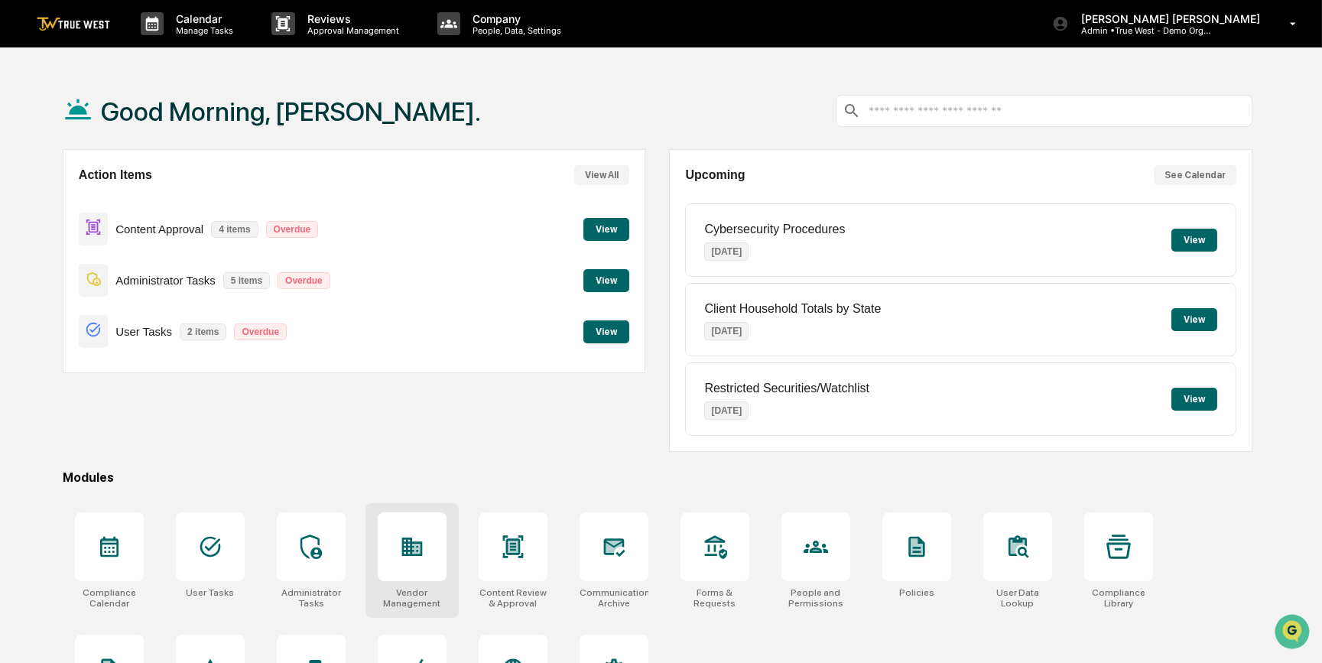
click at [409, 551] on icon at bounding box center [412, 546] width 21 height 18
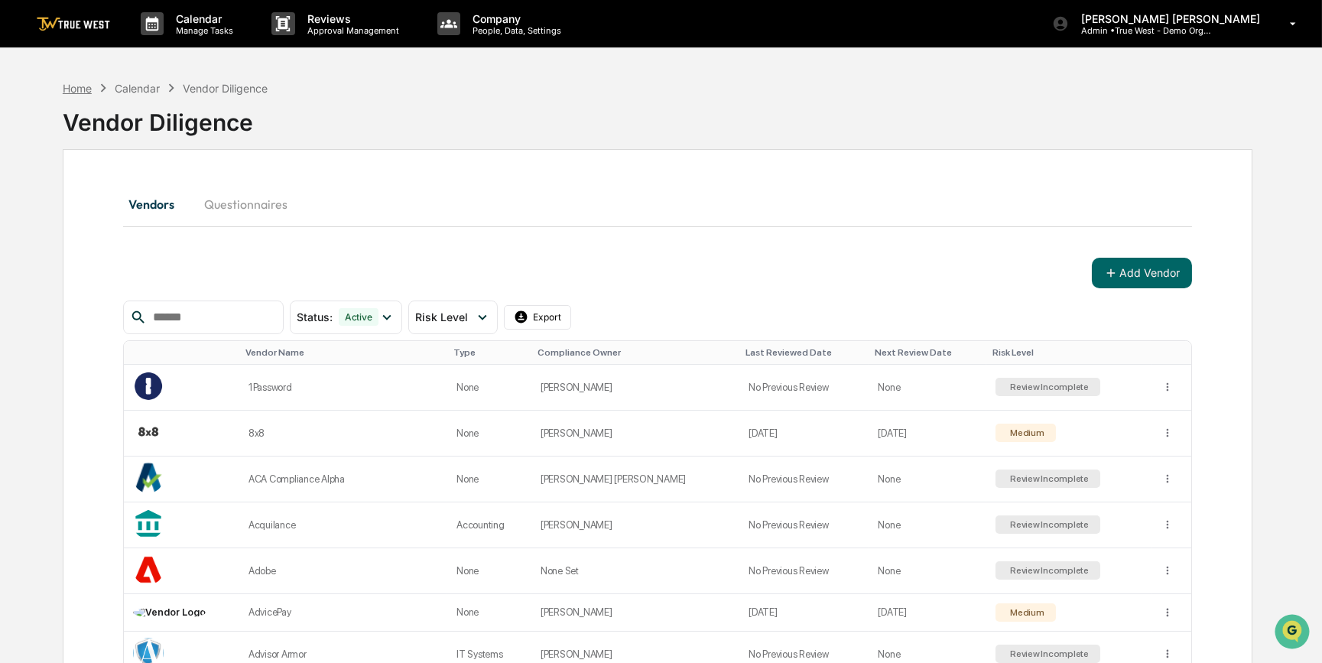
click at [67, 83] on div "Home" at bounding box center [77, 88] width 29 height 13
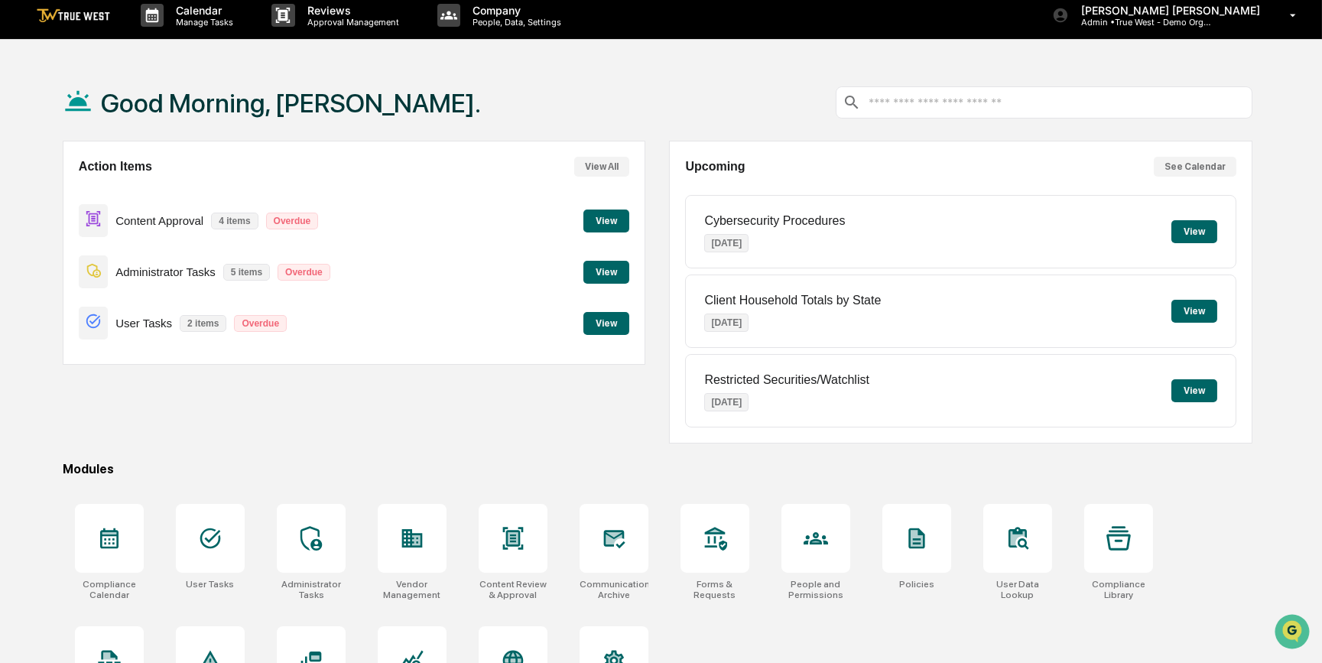
scroll to position [79, 0]
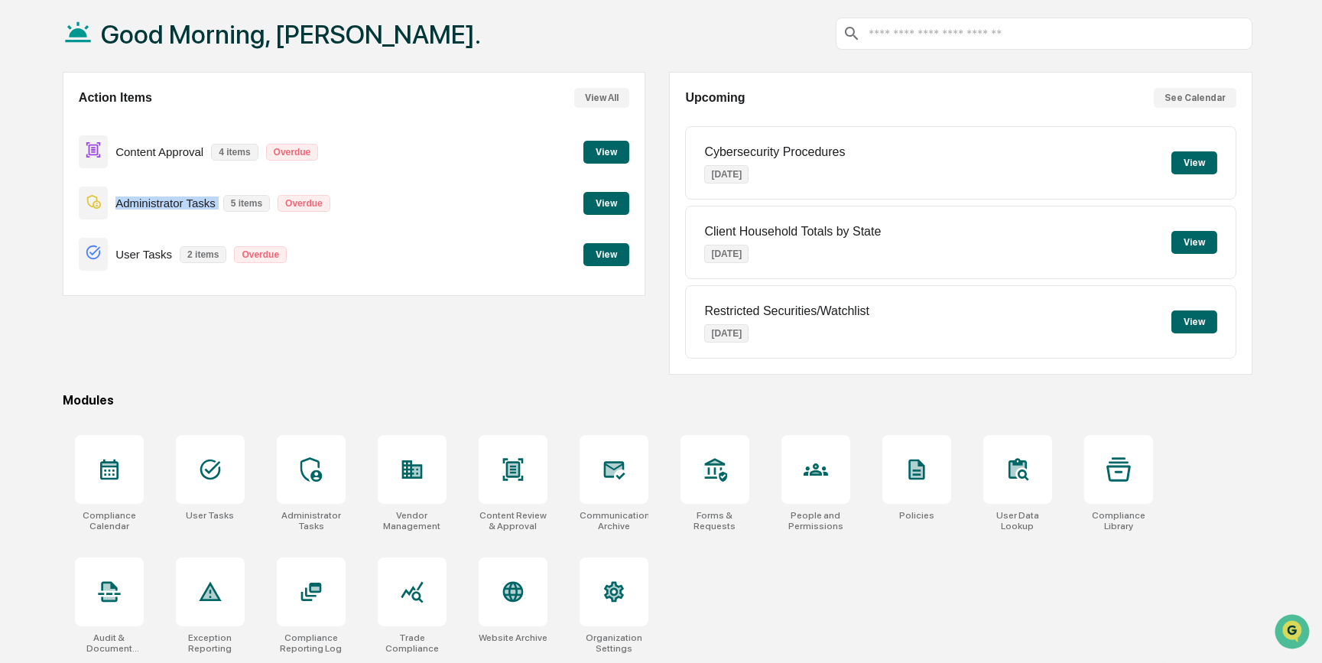
drag, startPoint x: 116, startPoint y: 199, endPoint x: 222, endPoint y: 203, distance: 106.4
click at [222, 203] on div "Administrator Tasks 5 items Overdue" at bounding box center [208, 203] width 259 height 36
click at [612, 199] on button "View" at bounding box center [606, 203] width 46 height 23
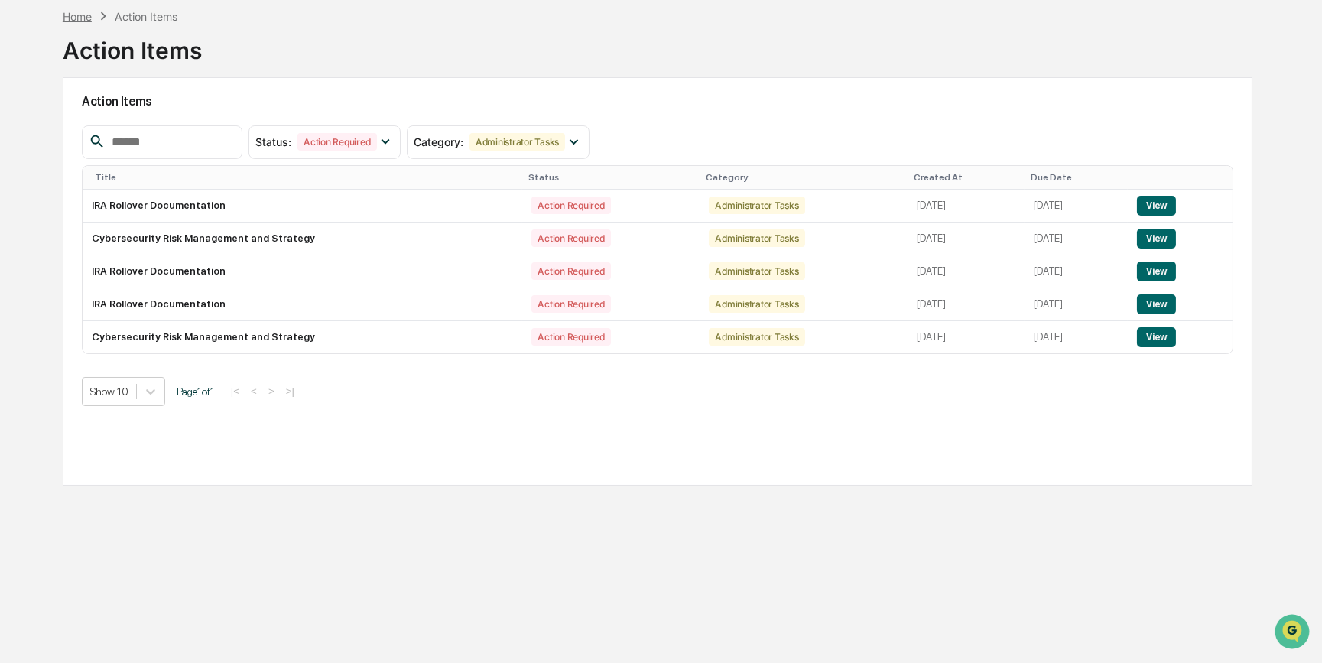
click at [77, 17] on div "Home" at bounding box center [77, 16] width 29 height 13
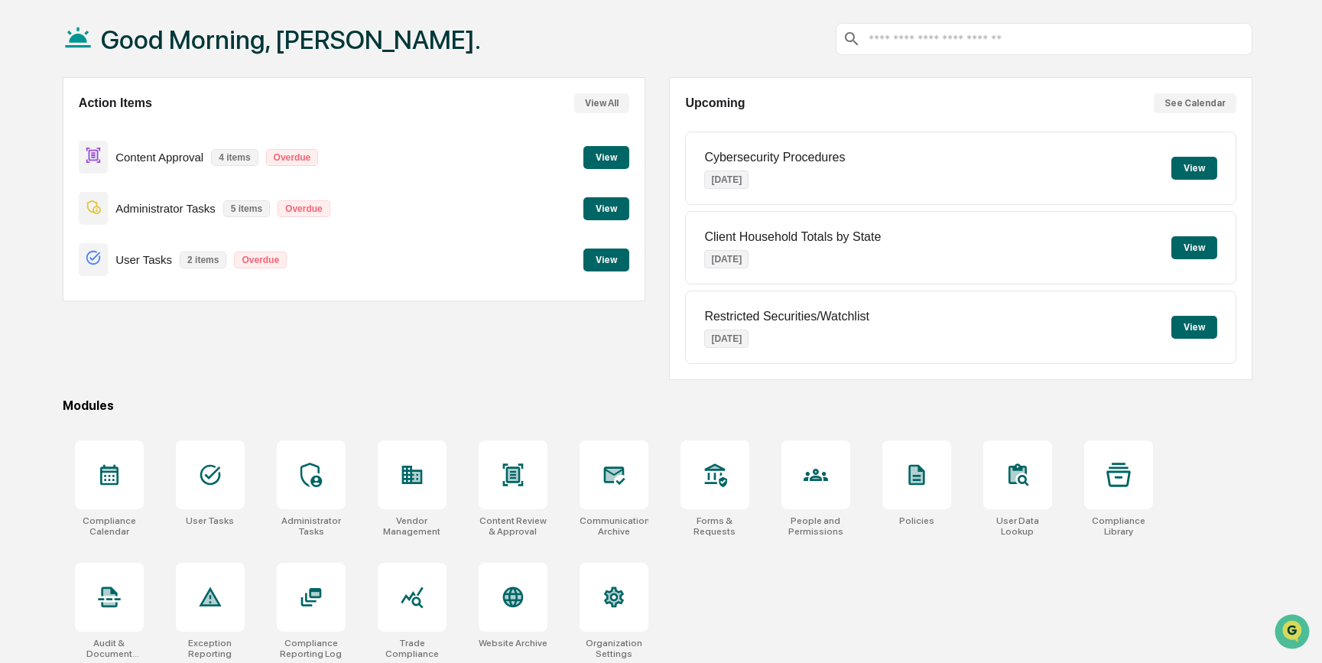
scroll to position [79, 0]
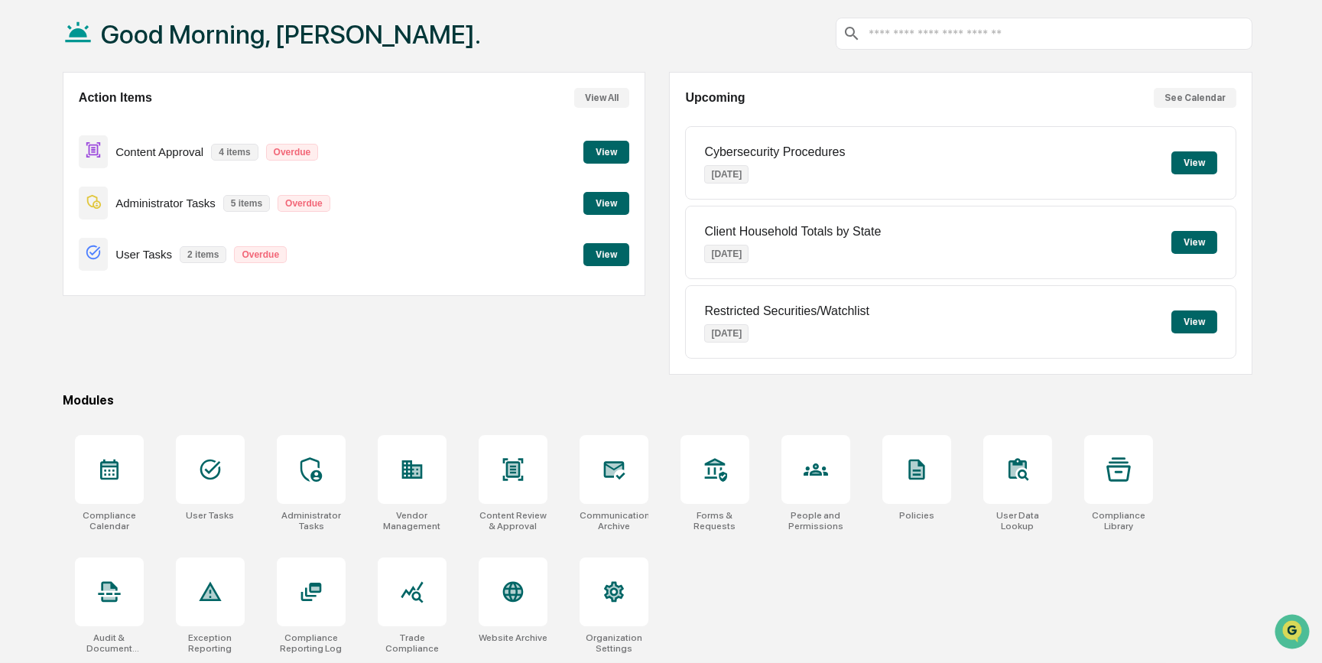
click at [604, 153] on button "View" at bounding box center [606, 152] width 46 height 23
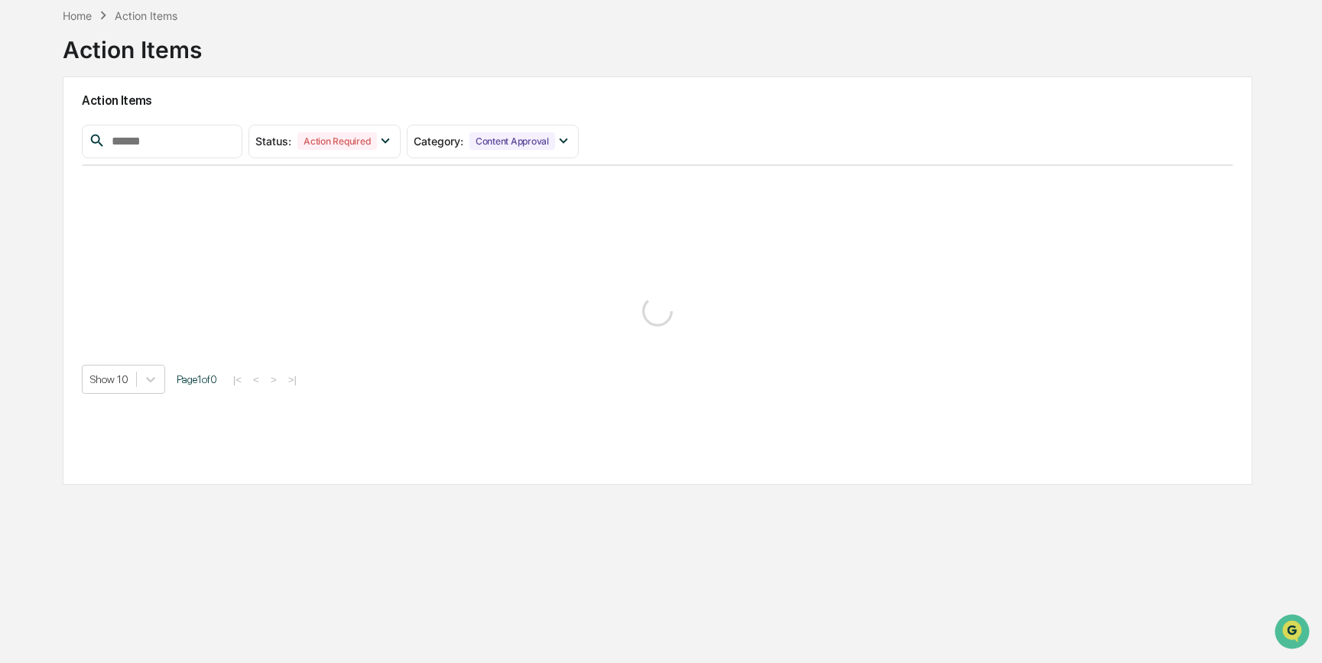
scroll to position [72, 0]
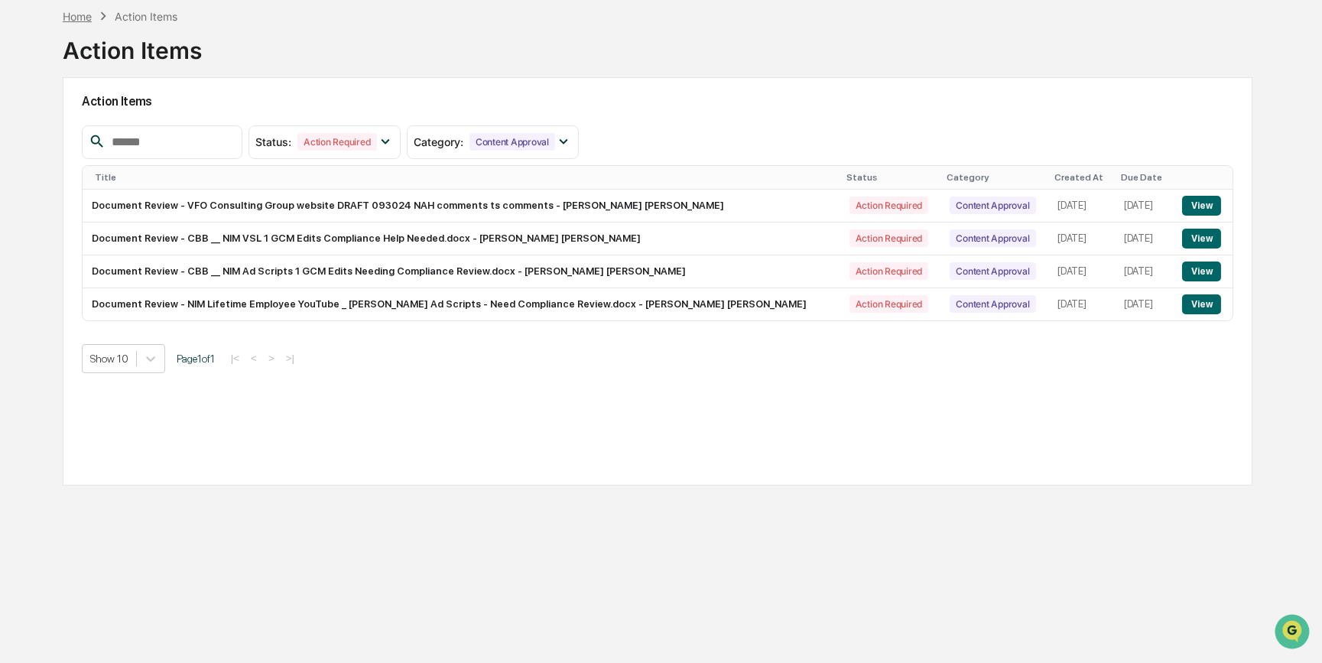
click at [83, 17] on div "Home" at bounding box center [77, 16] width 29 height 13
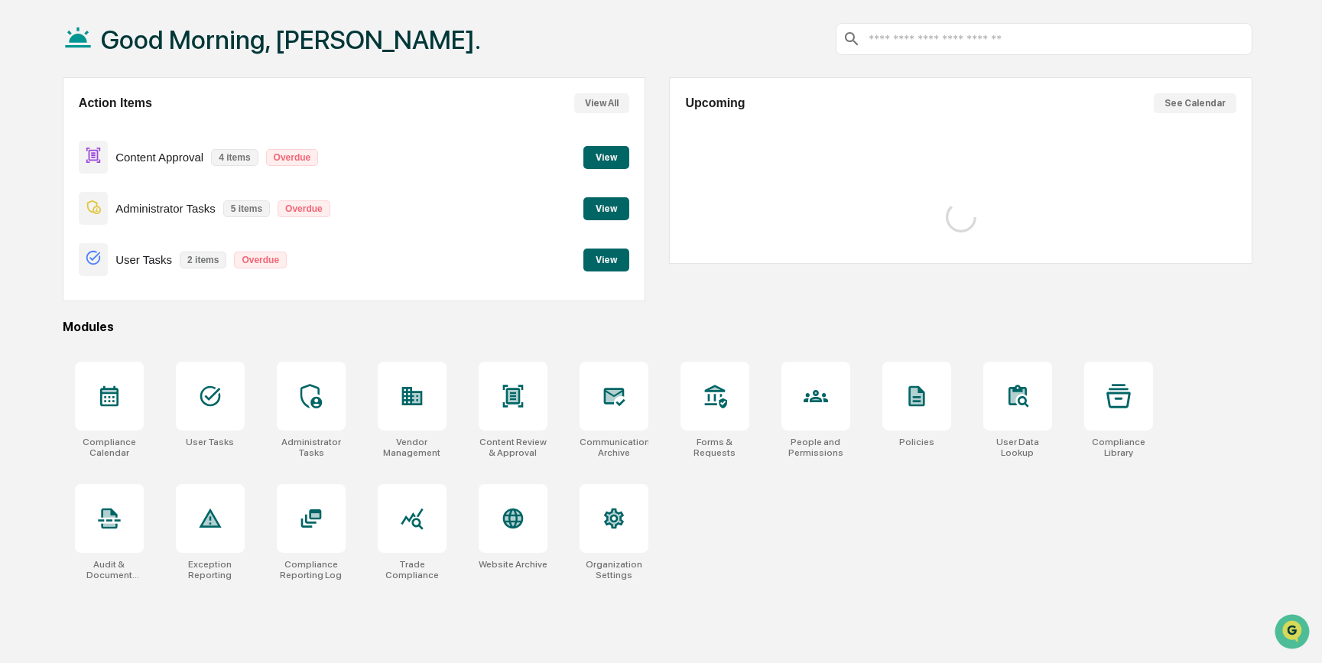
scroll to position [79, 0]
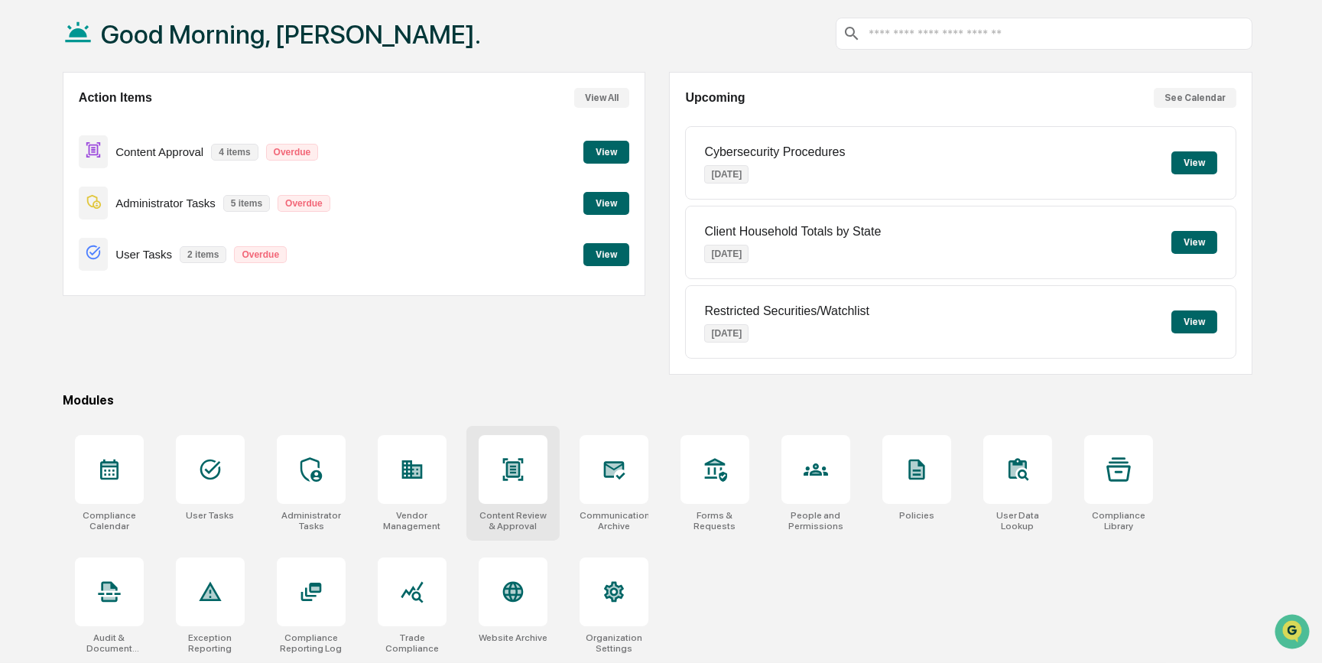
click at [508, 482] on div at bounding box center [513, 469] width 69 height 69
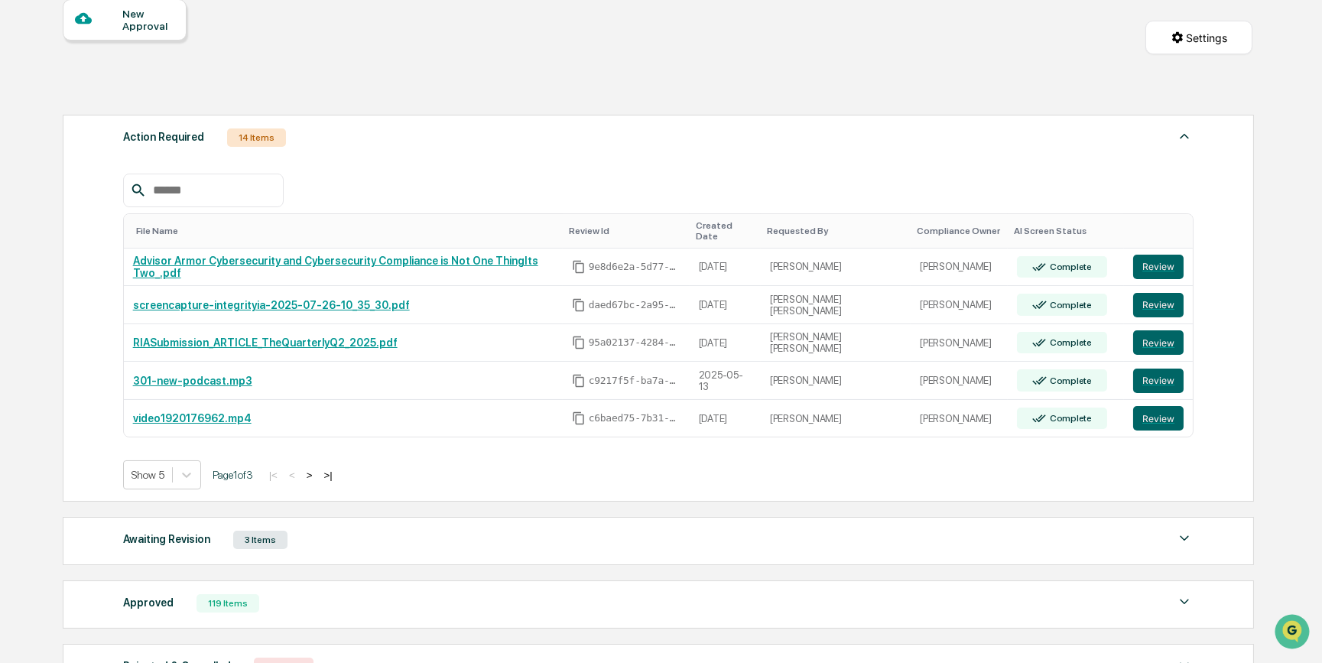
scroll to position [299, 0]
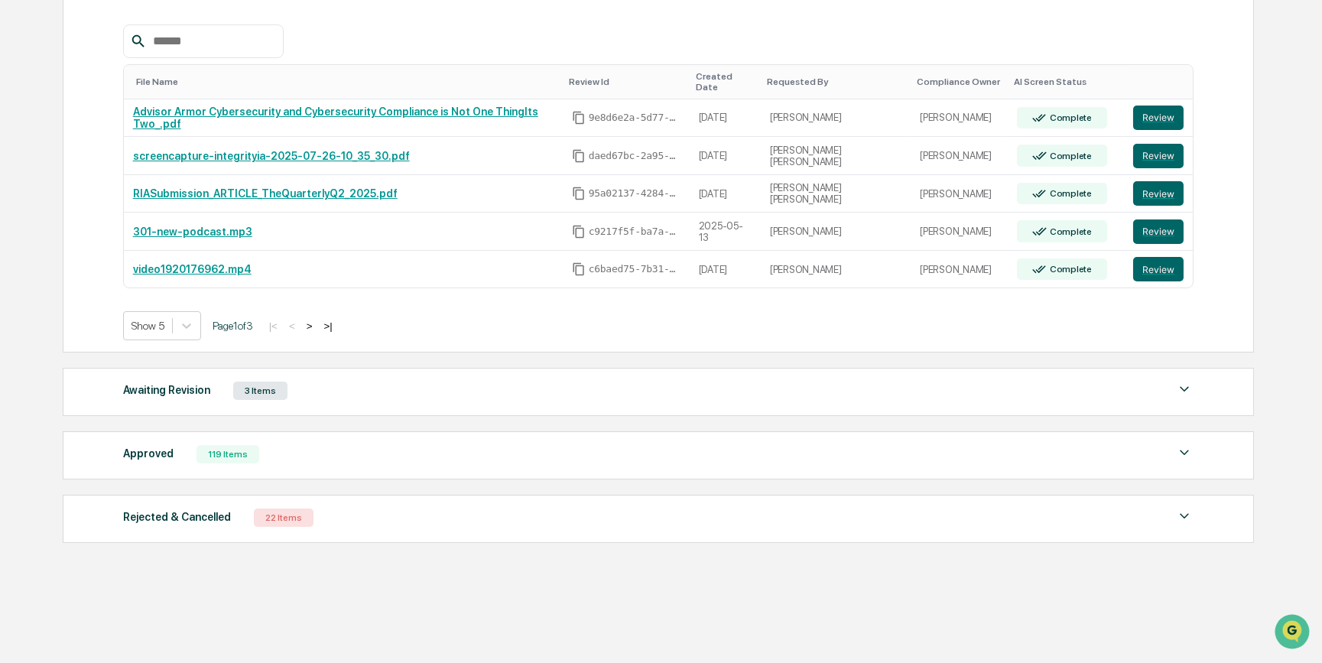
click at [146, 382] on div "Awaiting Revision" at bounding box center [166, 390] width 87 height 20
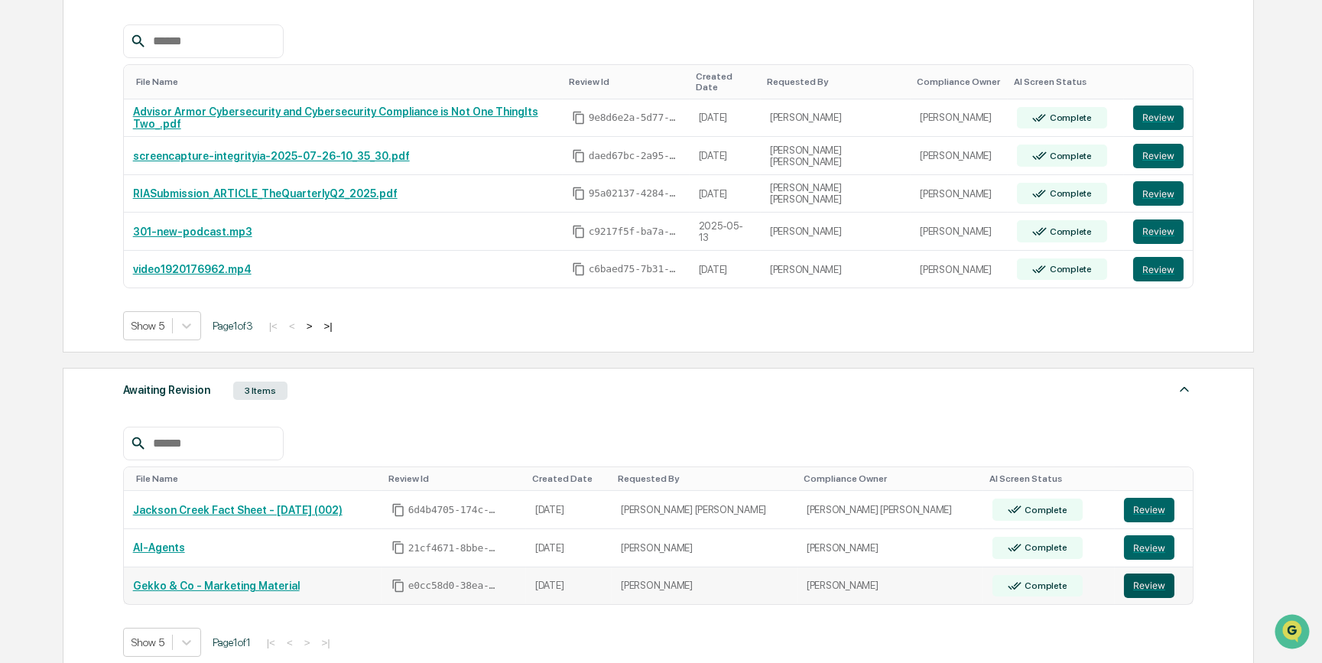
click at [1124, 573] on button "Review" at bounding box center [1149, 585] width 50 height 24
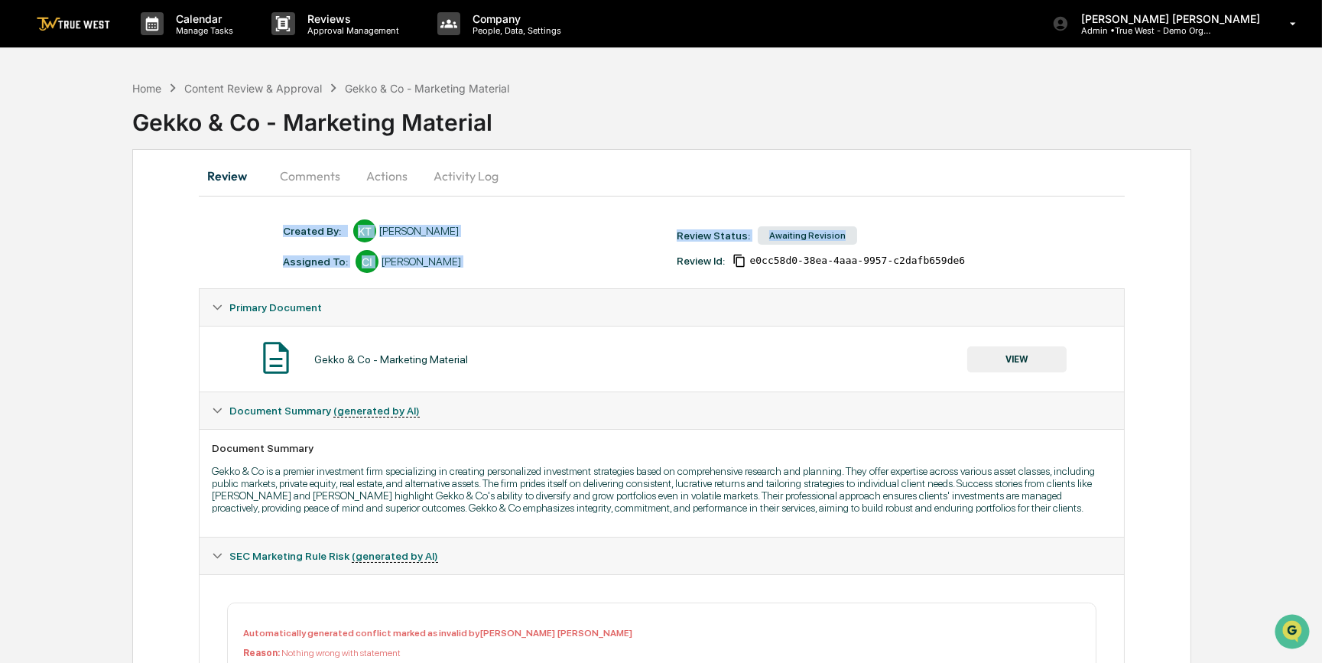
drag, startPoint x: 1321, startPoint y: 188, endPoint x: 1320, endPoint y: 221, distance: 32.9
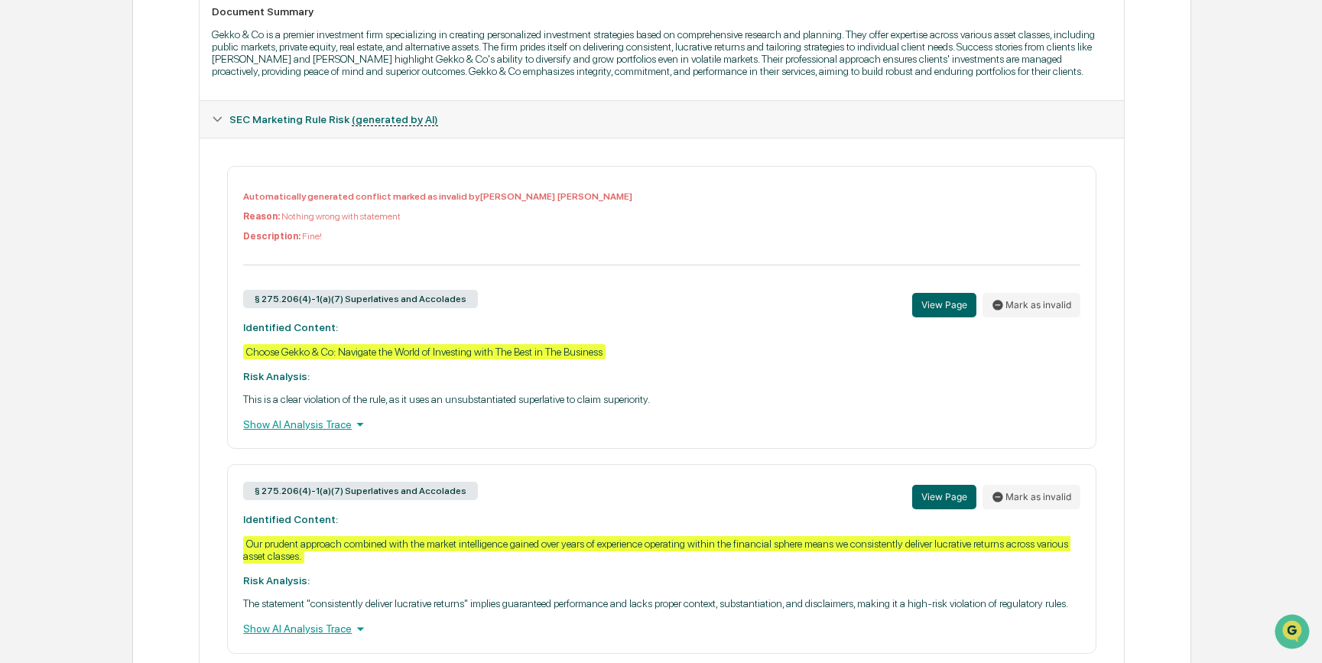
scroll to position [576, 0]
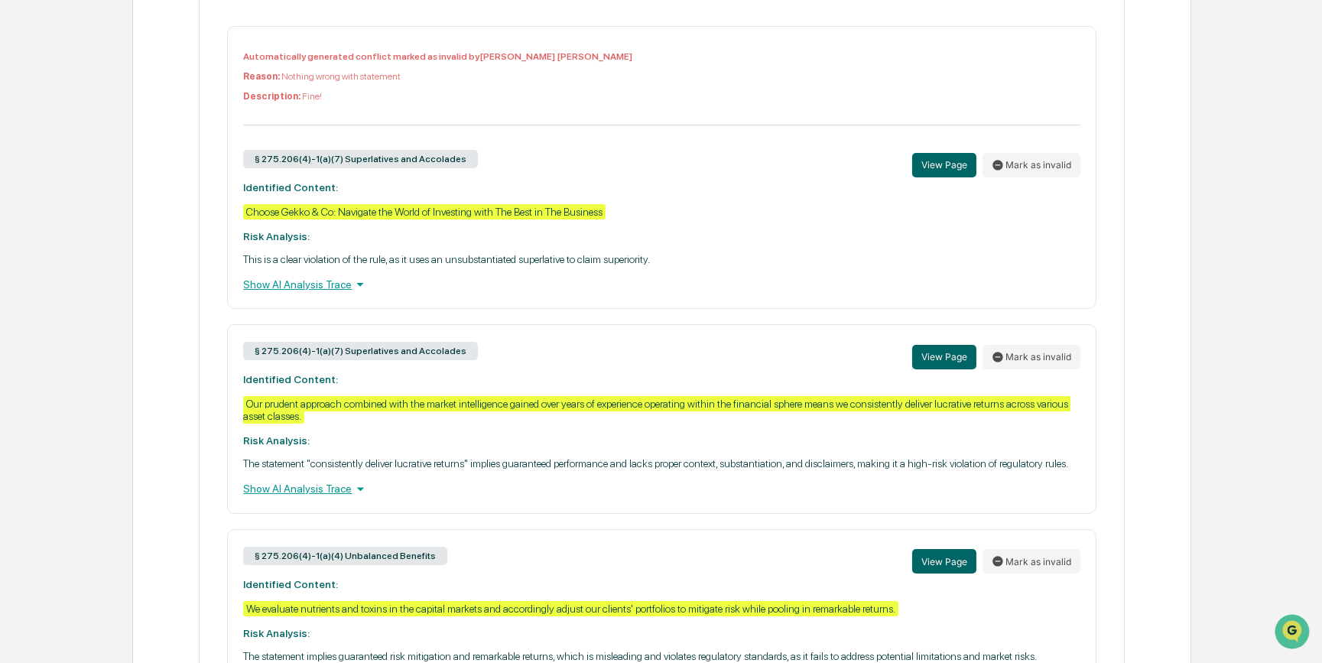
click at [306, 293] on div "Show AI Analysis Trace" at bounding box center [661, 284] width 836 height 17
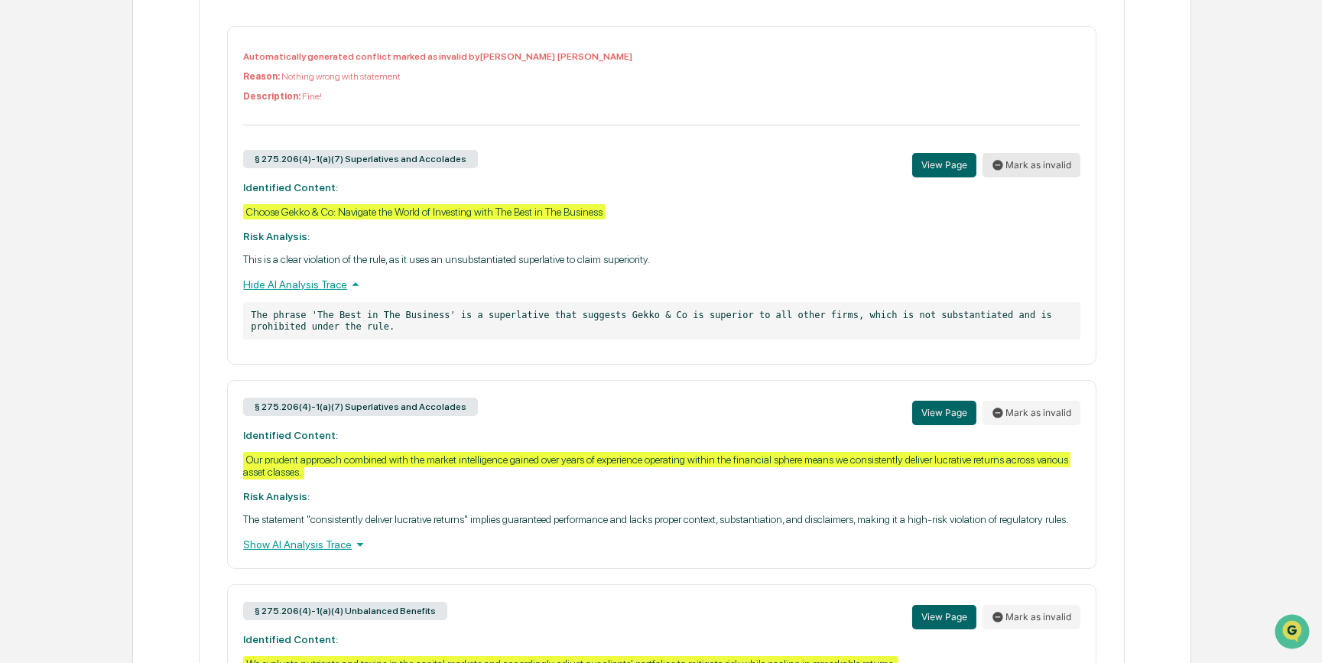
click at [1034, 171] on button "Mark as invalid" at bounding box center [1031, 165] width 98 height 24
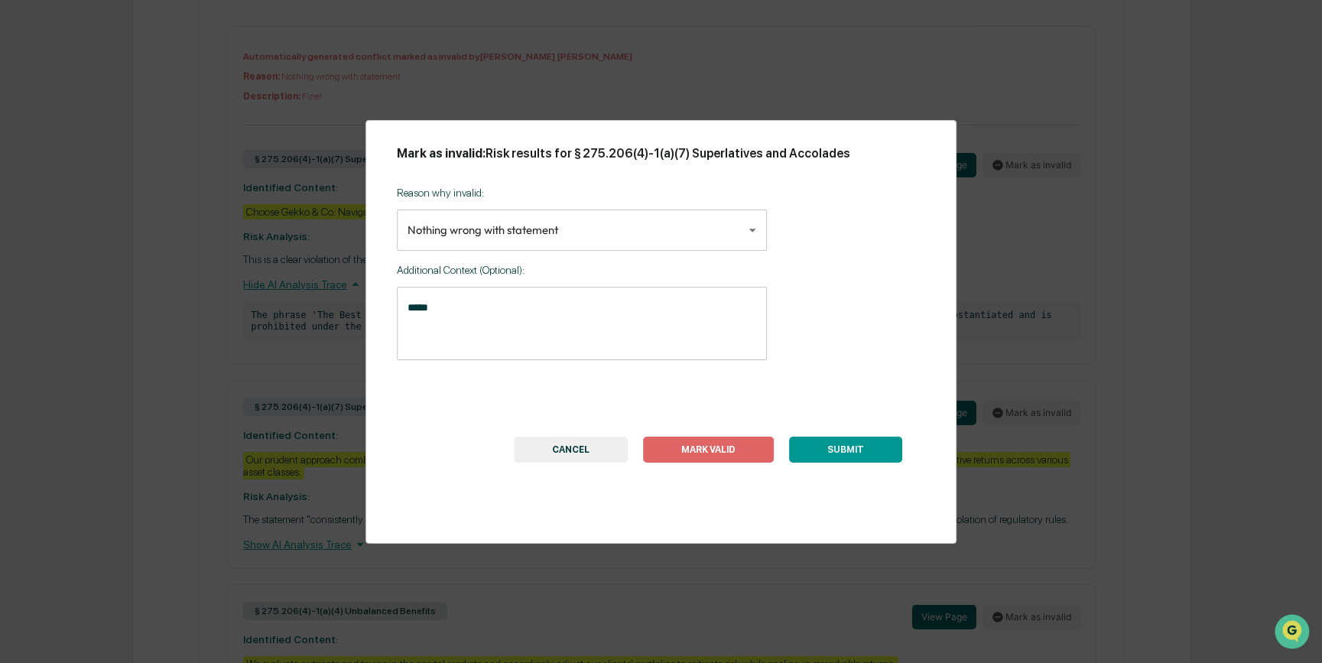
click at [556, 451] on button "CANCEL" at bounding box center [571, 450] width 114 height 26
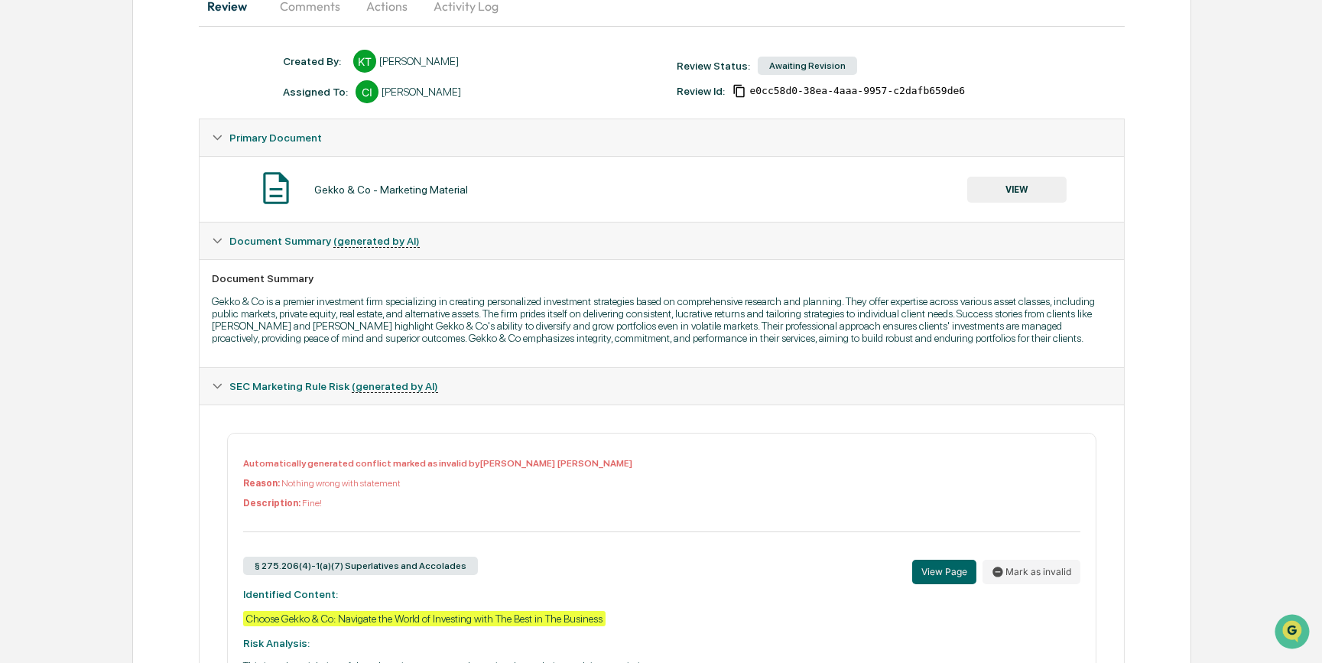
scroll to position [0, 0]
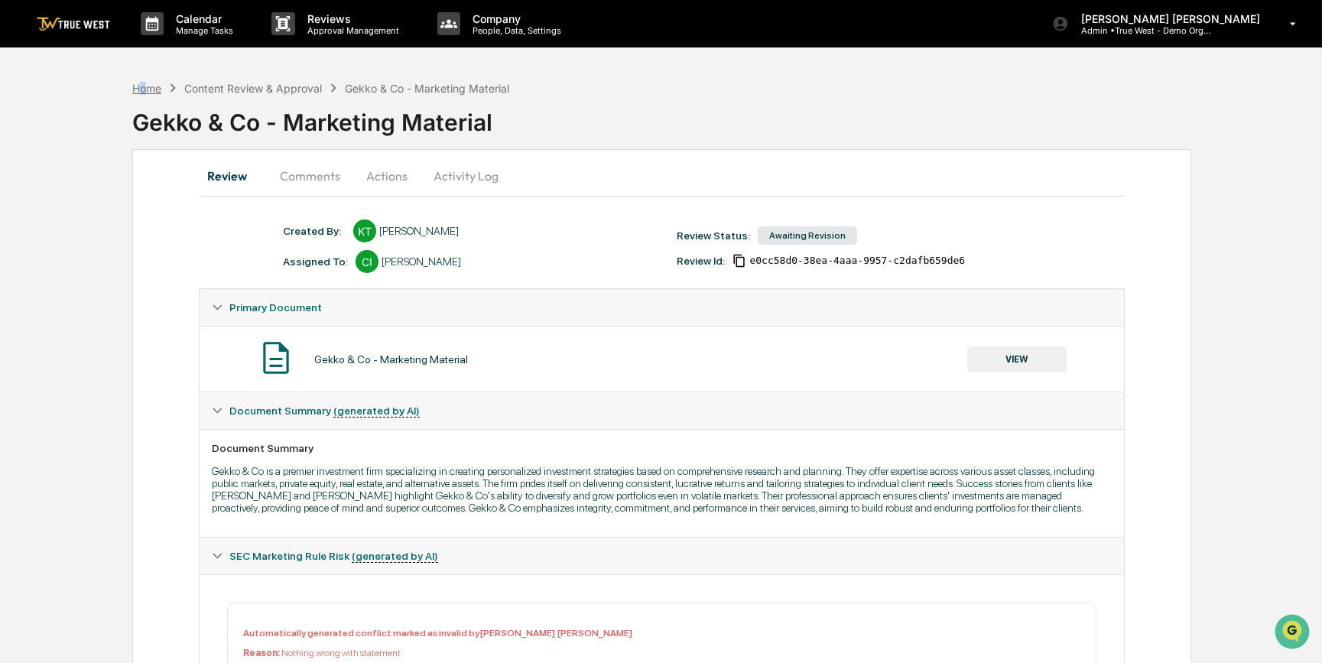
click at [144, 86] on div "Home" at bounding box center [146, 88] width 29 height 13
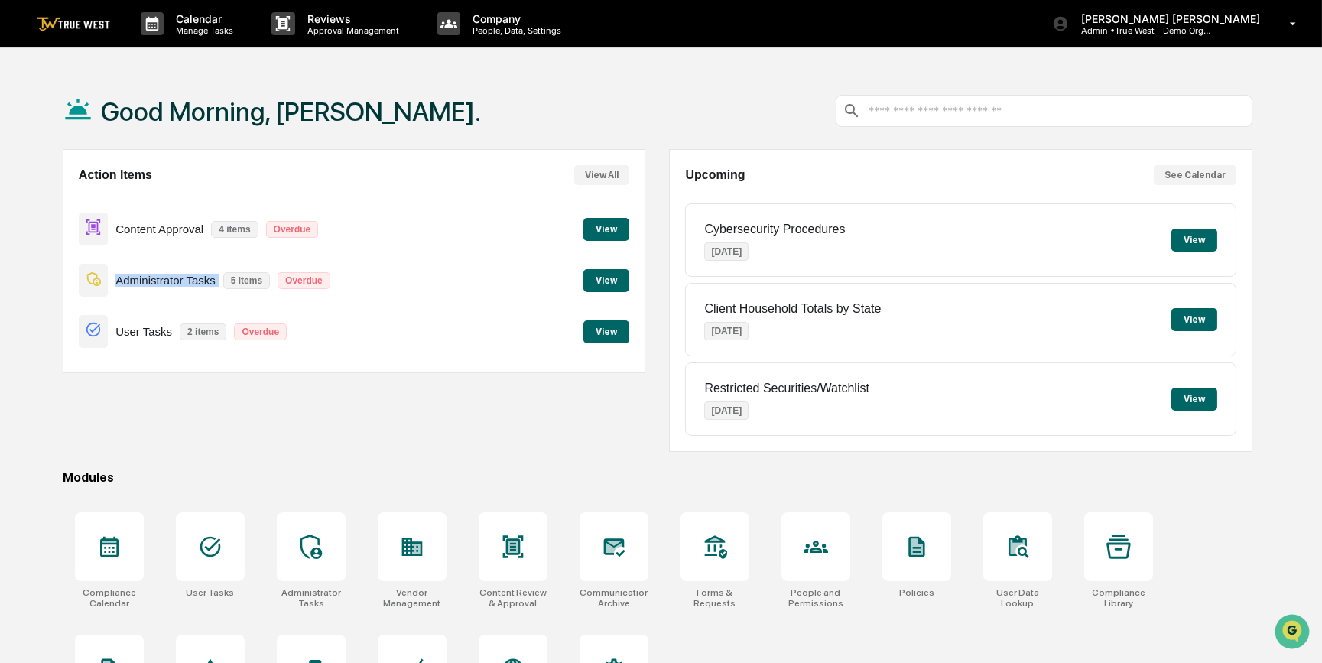
drag, startPoint x: 115, startPoint y: 280, endPoint x: 227, endPoint y: 275, distance: 111.7
click at [227, 275] on div "Administrator Tasks 5 items Overdue" at bounding box center [208, 280] width 259 height 36
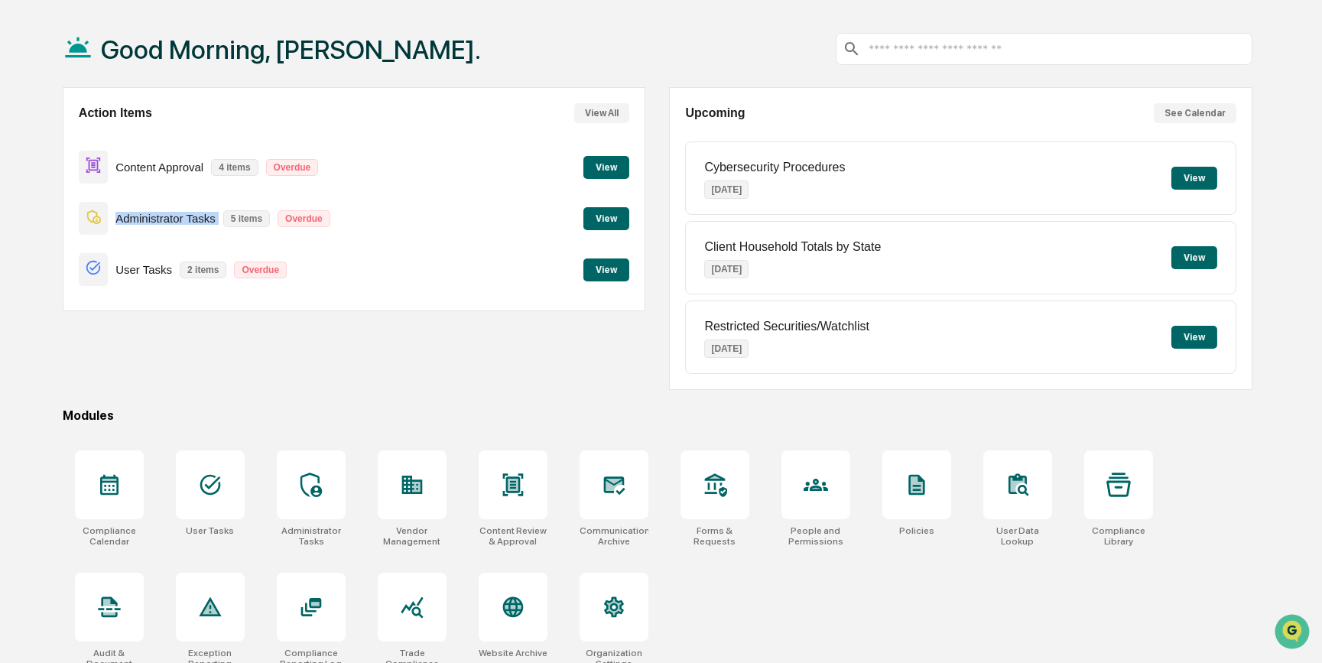
scroll to position [79, 0]
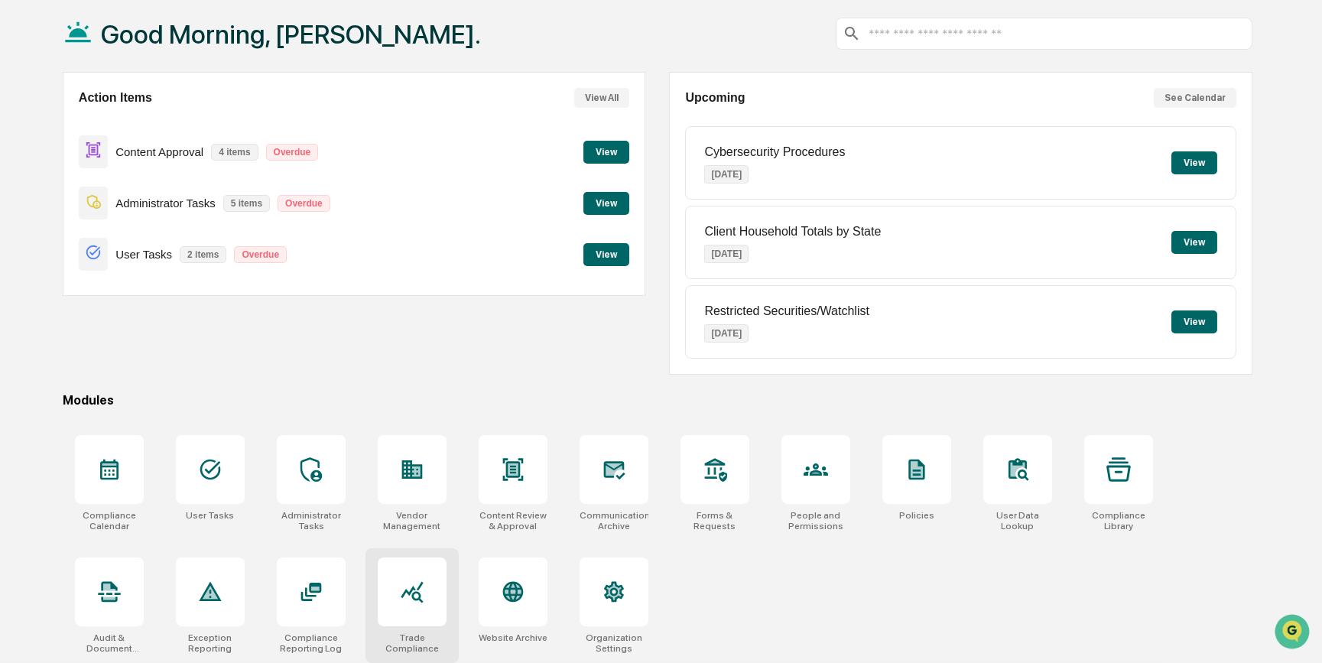
click at [397, 590] on div at bounding box center [412, 591] width 69 height 69
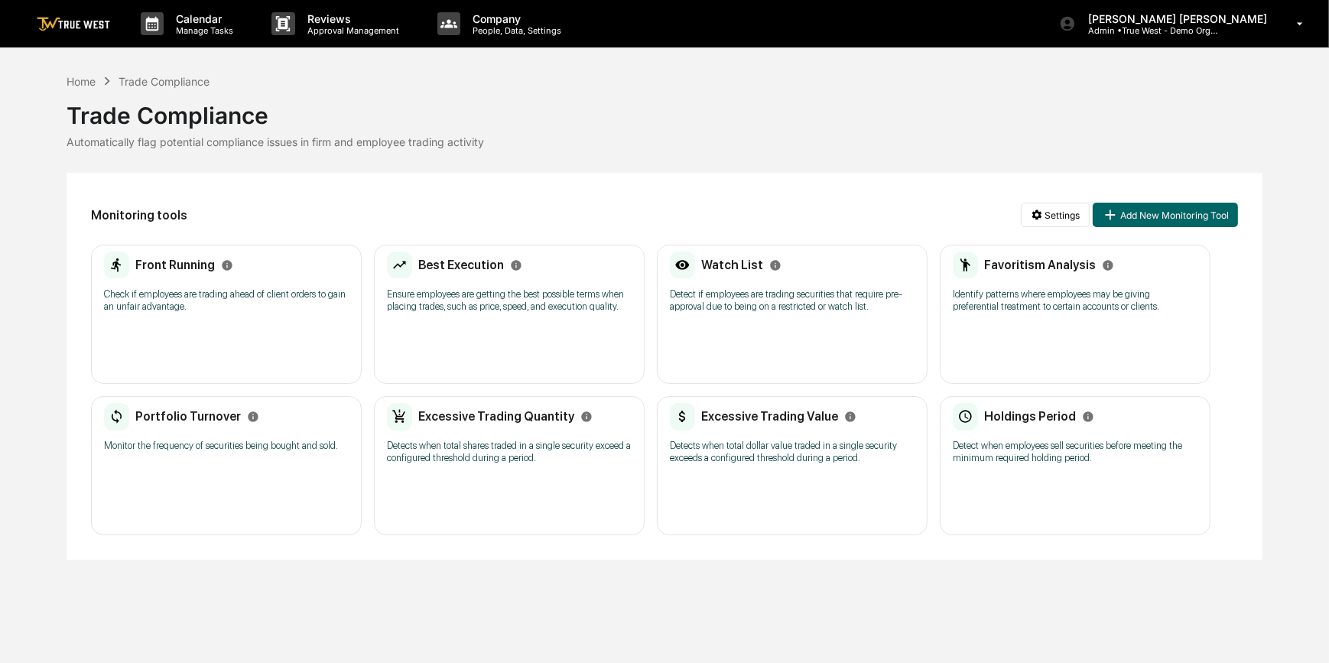
click at [797, 312] on p "Detect if employees are trading securities that require pre-approval due to bei…" at bounding box center [792, 300] width 245 height 24
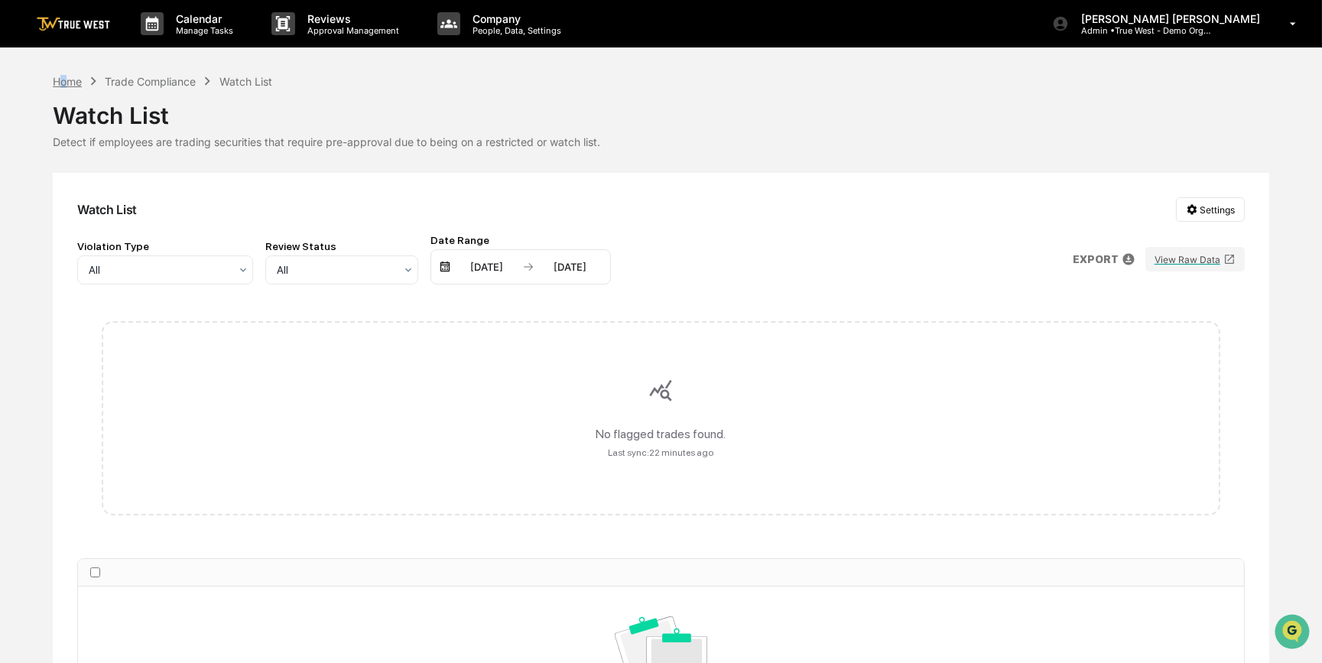
click at [62, 76] on div "Home" at bounding box center [67, 81] width 29 height 13
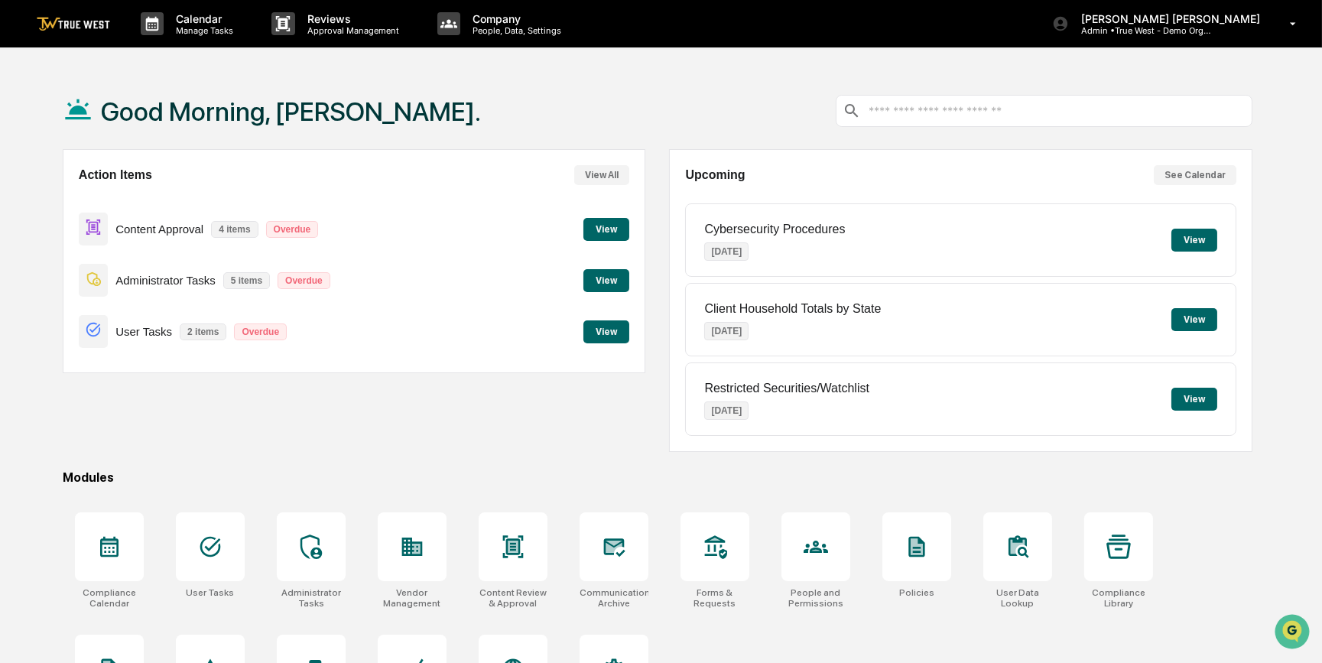
scroll to position [79, 0]
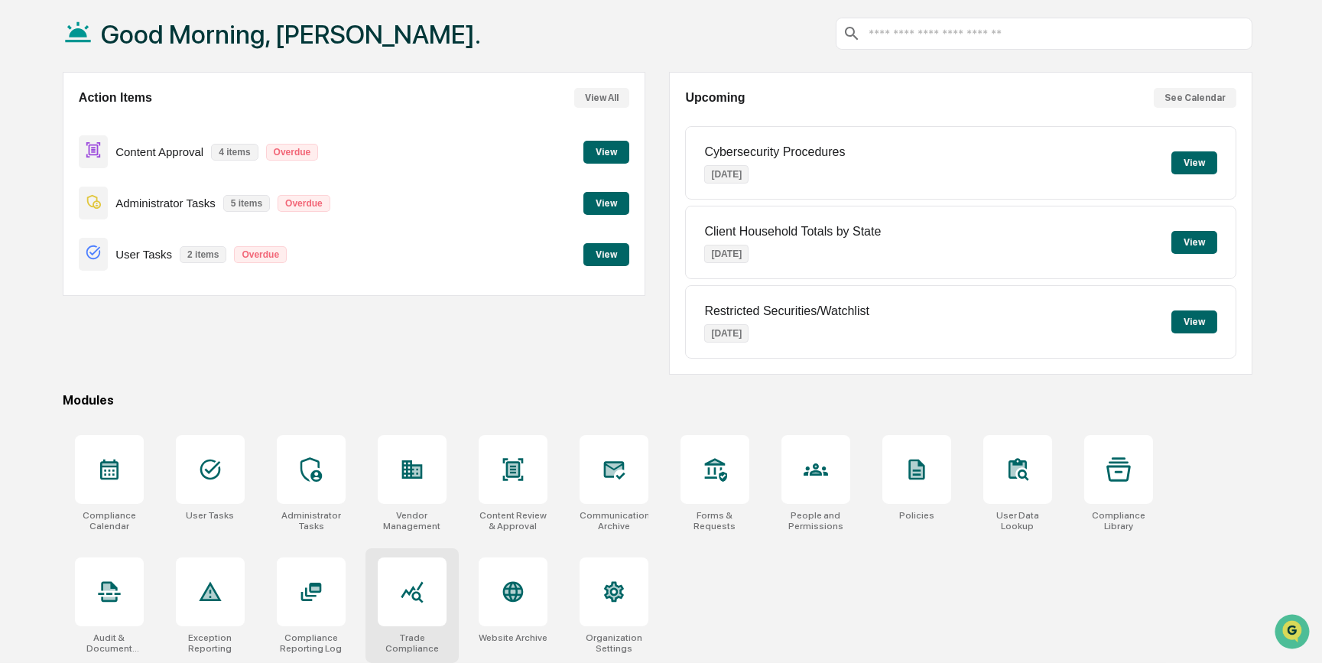
click at [405, 604] on div at bounding box center [412, 591] width 69 height 69
